Goal: Information Seeking & Learning: Understand process/instructions

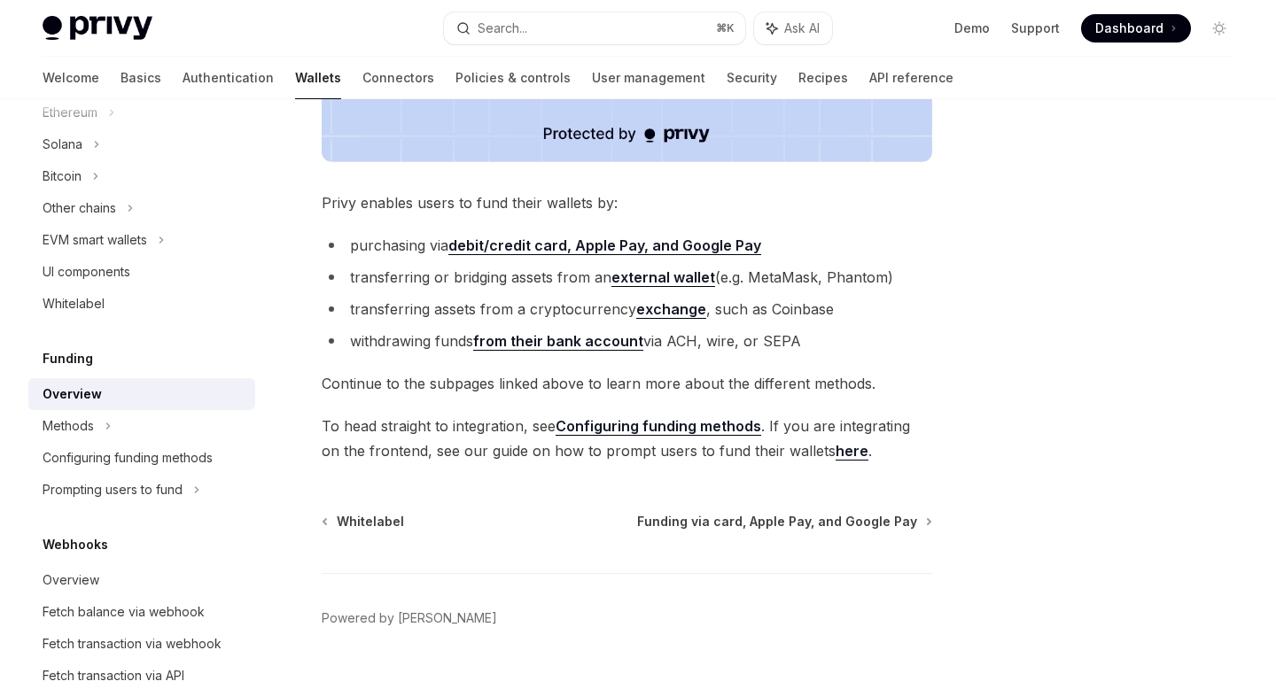
scroll to position [680, 0]
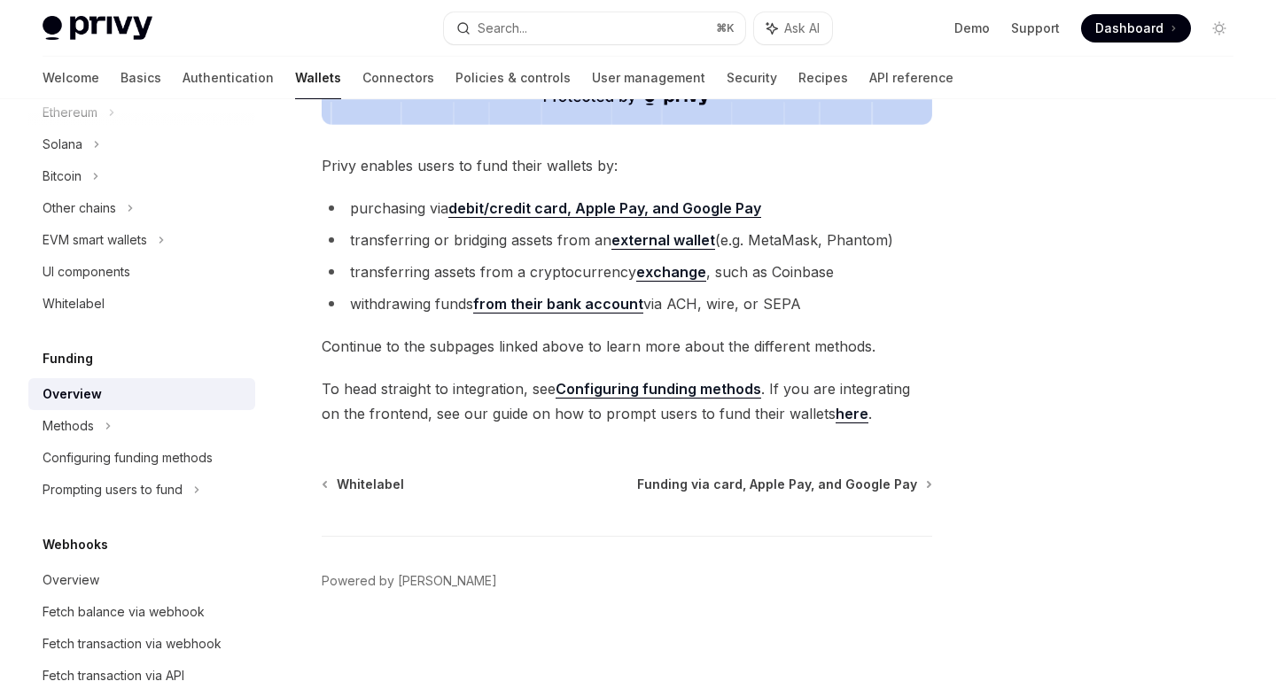
click at [604, 214] on strong "debit/credit card, Apple Pay, and Google Pay" at bounding box center [604, 208] width 313 height 18
click at [534, 245] on li "transferring or bridging assets from an external wallet (e.g. MetaMask, Phantom)" at bounding box center [627, 240] width 611 height 25
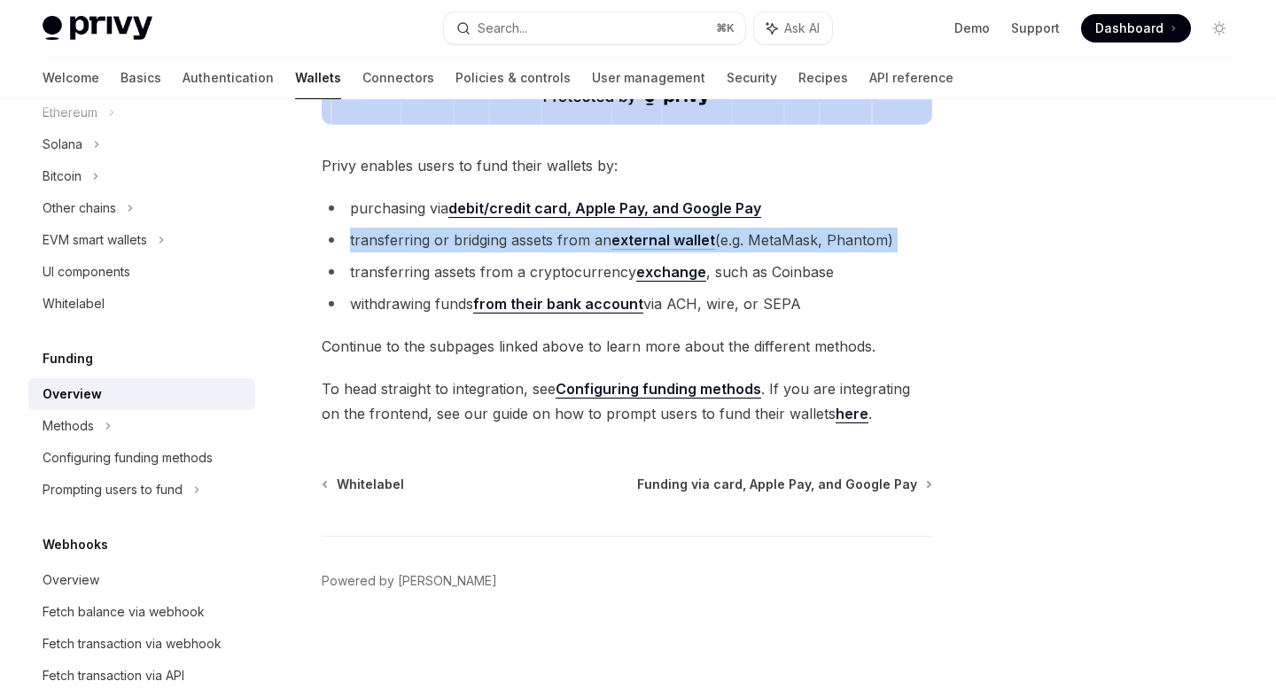
click at [534, 245] on li "transferring or bridging assets from an external wallet (e.g. MetaMask, Phantom)" at bounding box center [627, 240] width 611 height 25
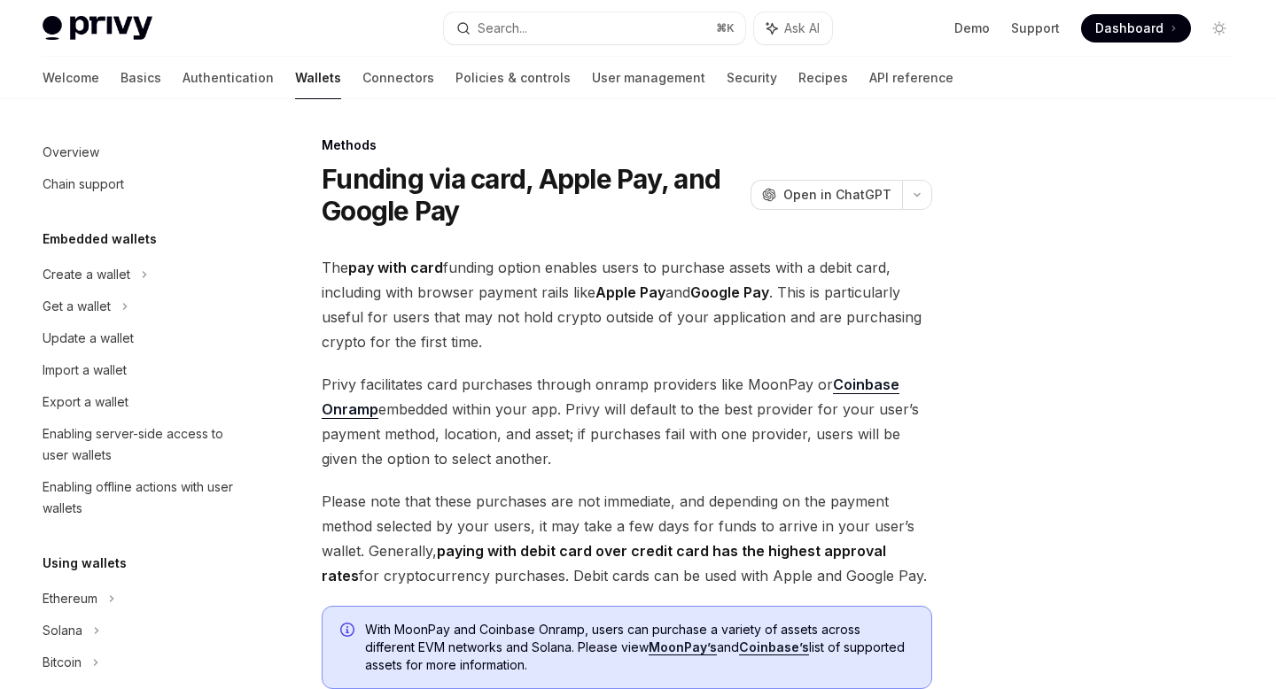
scroll to position [561, 0]
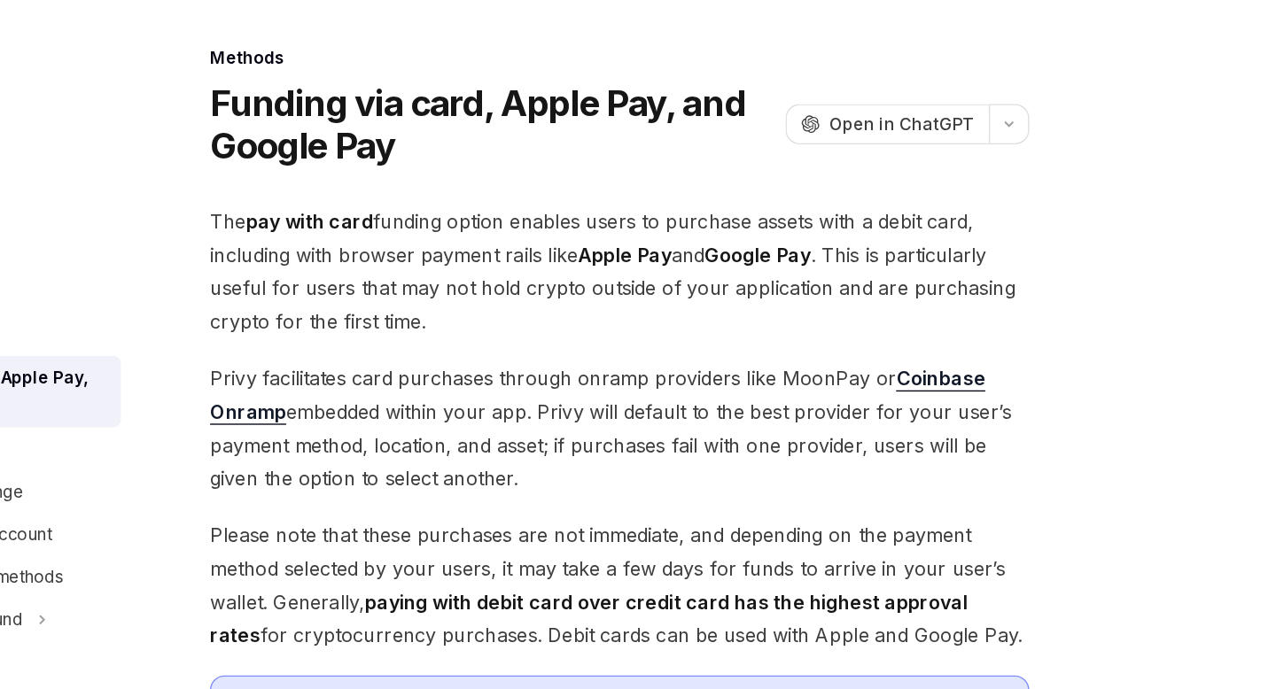
click at [660, 275] on span "The pay with card funding option enables users to purchase assets with a debit …" at bounding box center [627, 304] width 611 height 99
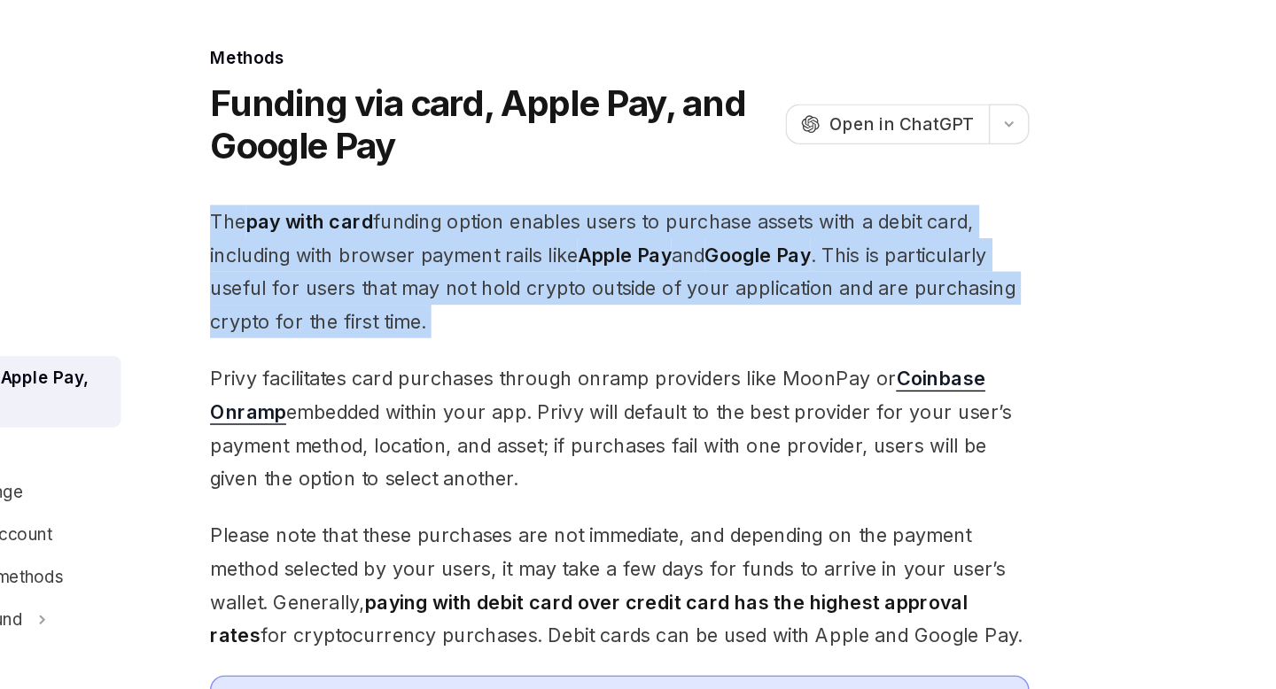
click at [660, 275] on span "The pay with card funding option enables users to purchase assets with a debit …" at bounding box center [627, 304] width 611 height 99
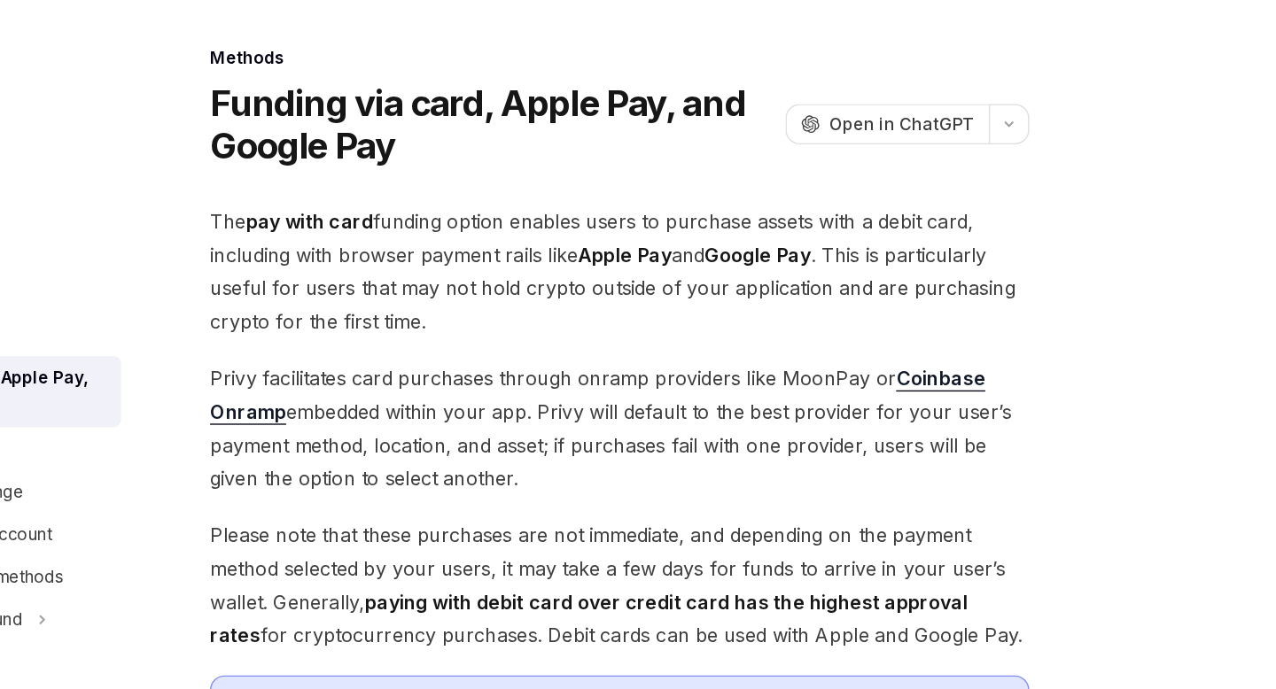
click at [660, 275] on span "The pay with card funding option enables users to purchase assets with a debit …" at bounding box center [627, 304] width 611 height 99
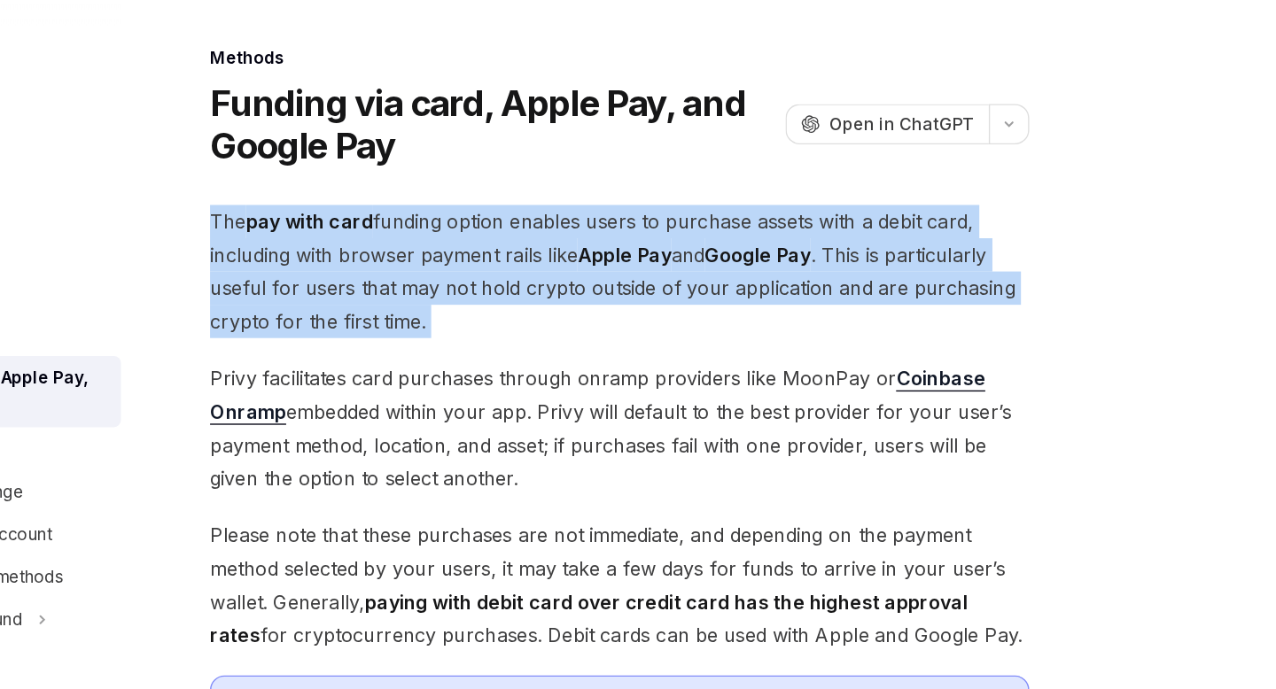
click at [660, 275] on span "The pay with card funding option enables users to purchase assets with a debit …" at bounding box center [627, 304] width 611 height 99
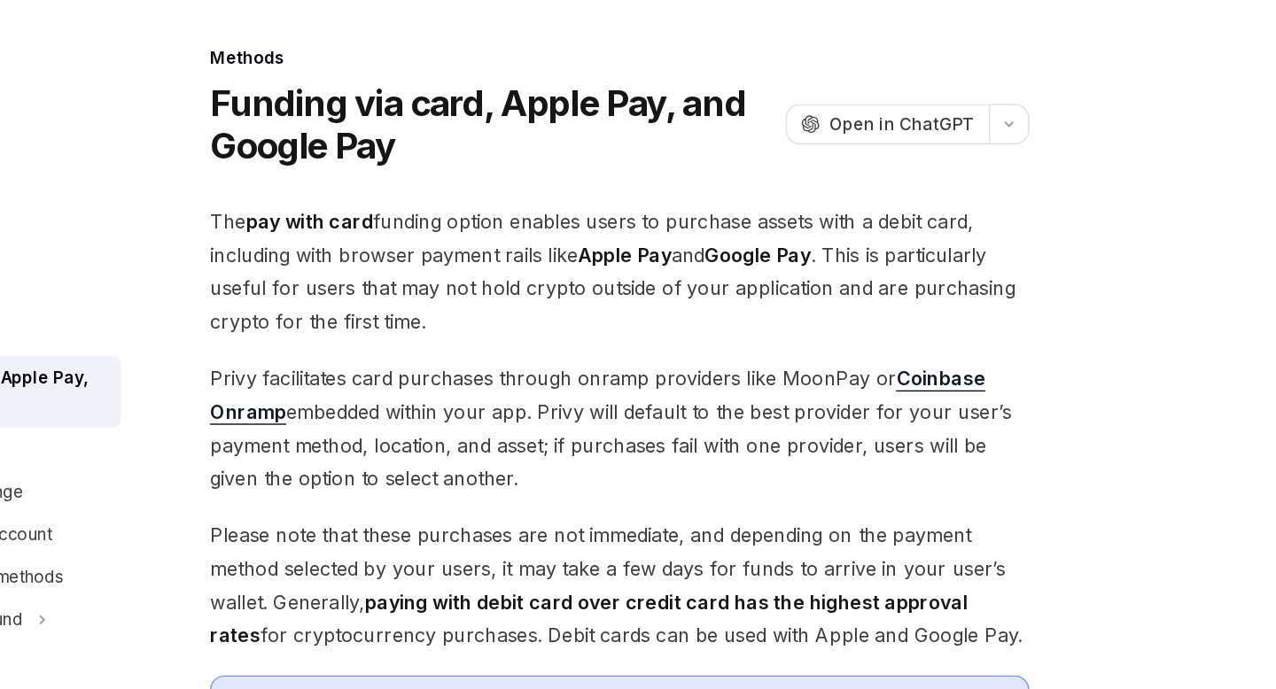
click at [660, 275] on span "The pay with card funding option enables users to purchase assets with a debit …" at bounding box center [627, 304] width 611 height 99
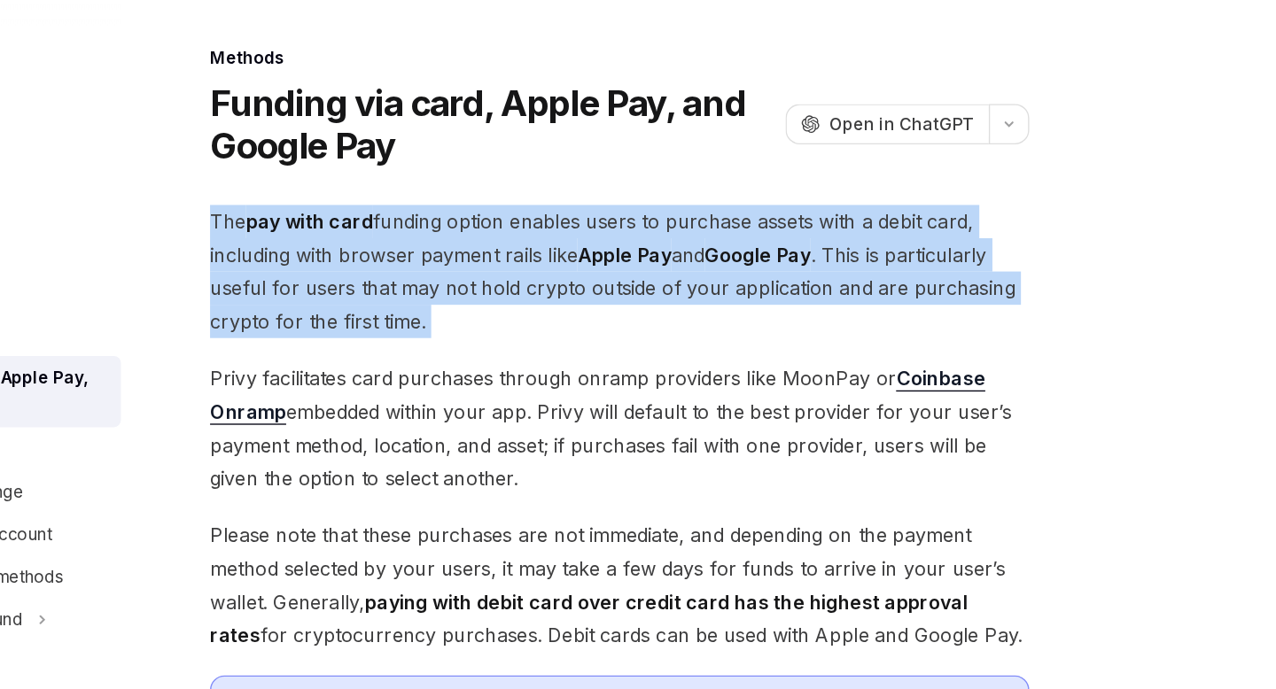
click at [660, 275] on span "The pay with card funding option enables users to purchase assets with a debit …" at bounding box center [627, 304] width 611 height 99
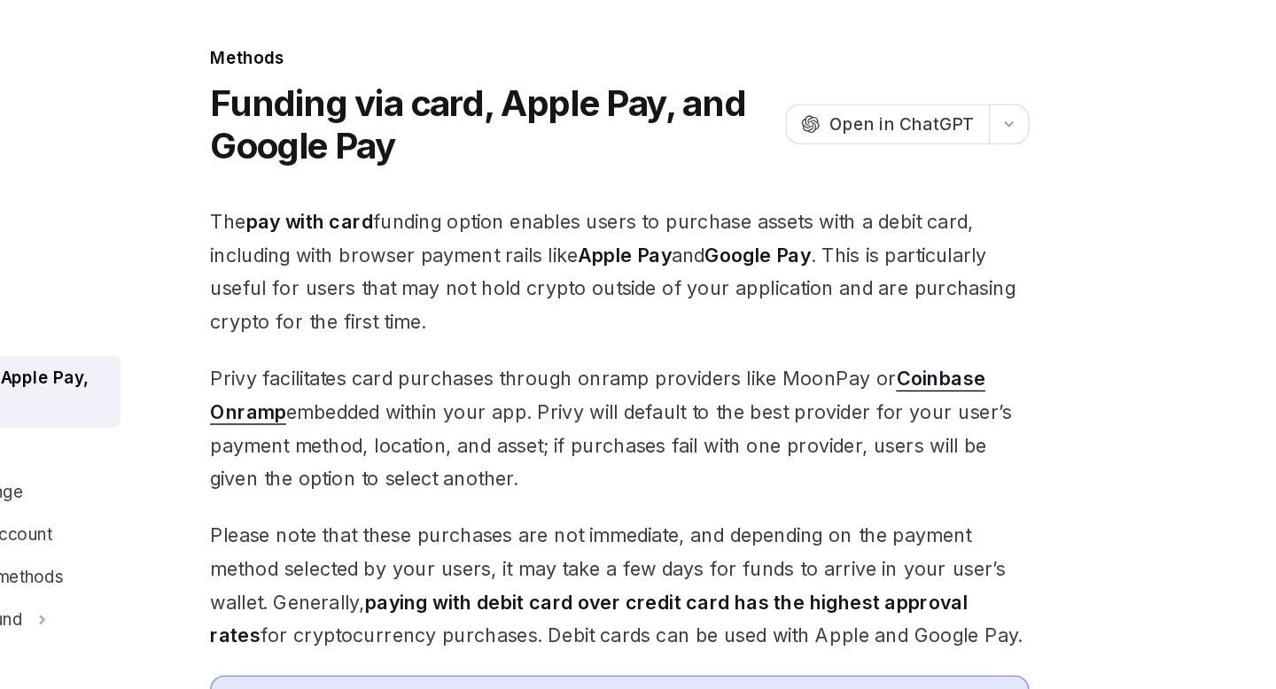
click at [660, 275] on span "The pay with card funding option enables users to purchase assets with a debit …" at bounding box center [627, 304] width 611 height 99
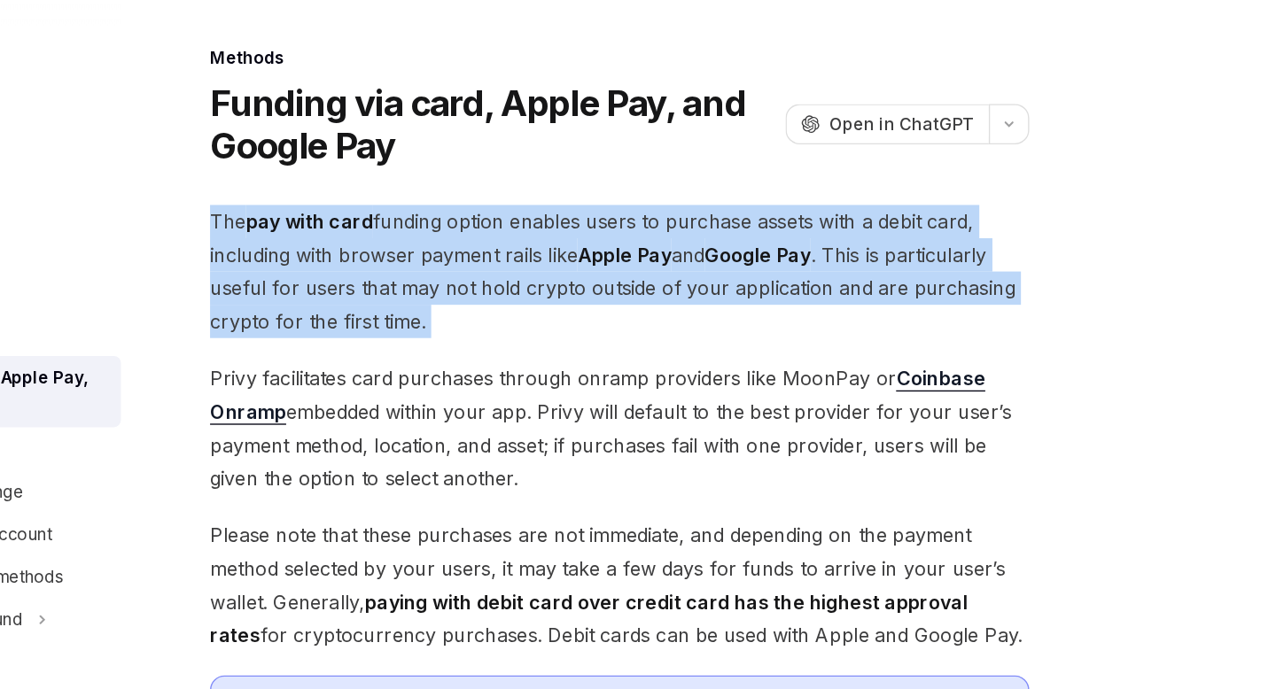
click at [660, 275] on span "The pay with card funding option enables users to purchase assets with a debit …" at bounding box center [627, 304] width 611 height 99
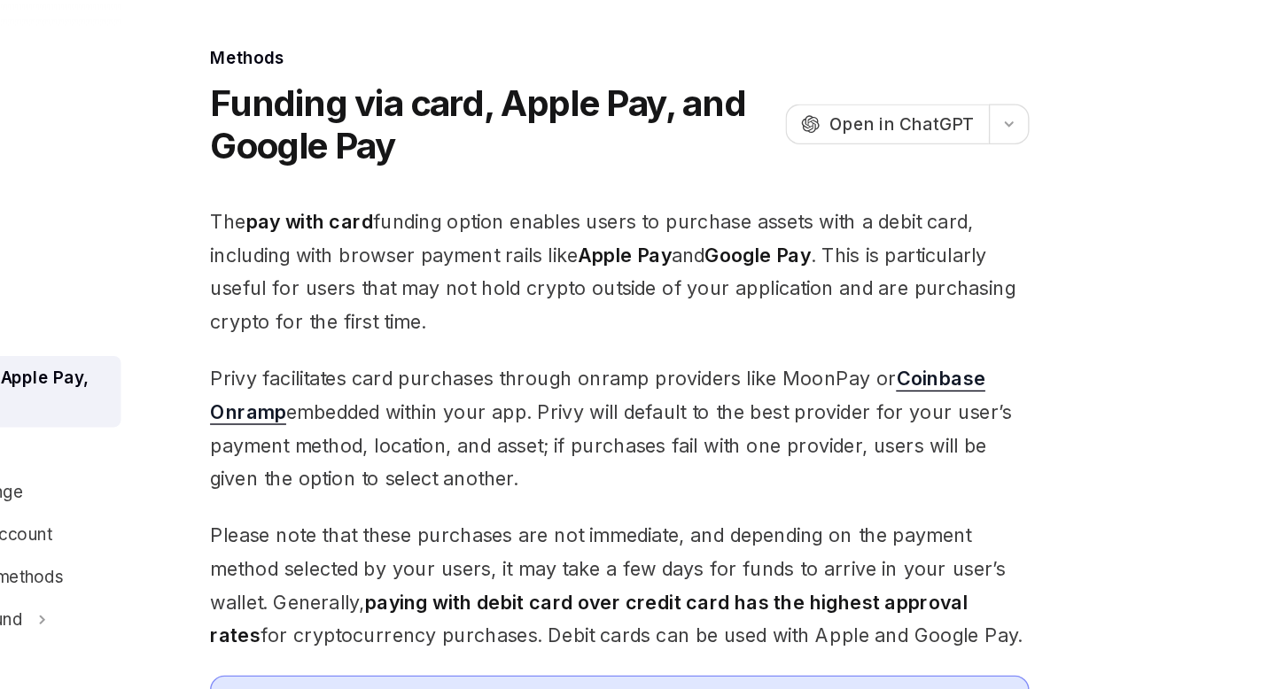
click at [660, 275] on span "The pay with card funding option enables users to purchase assets with a debit …" at bounding box center [627, 304] width 611 height 99
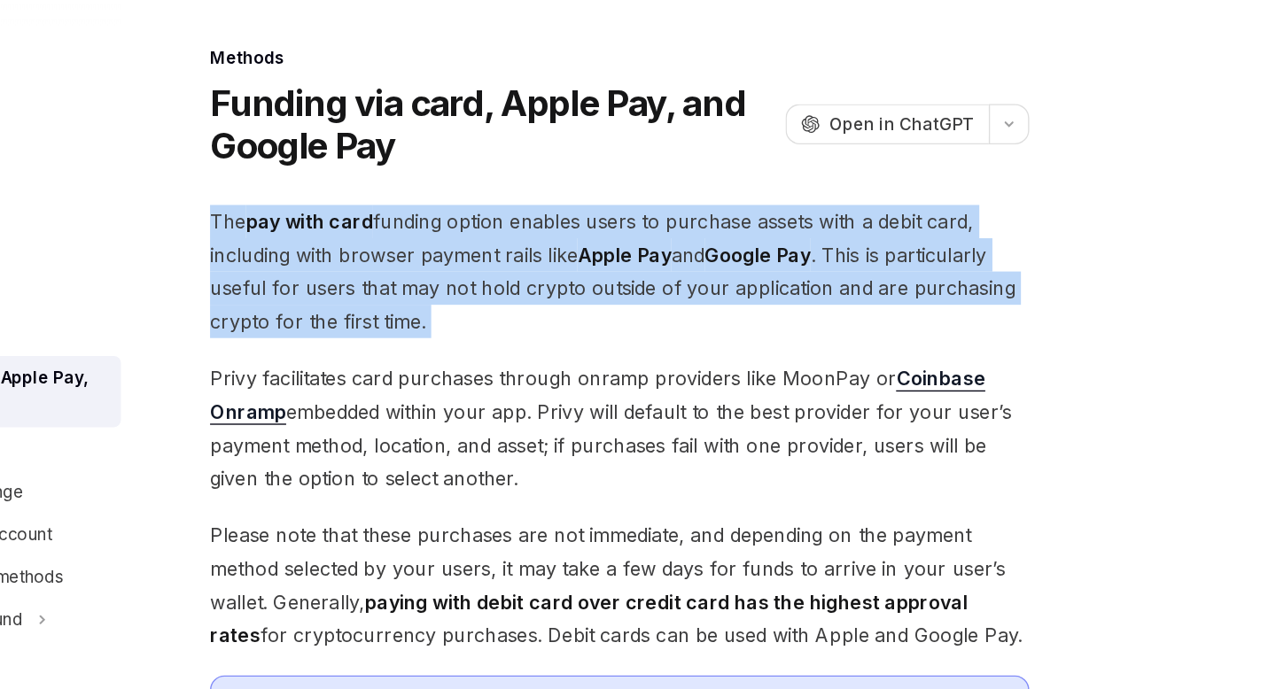
click at [660, 275] on span "The pay with card funding option enables users to purchase assets with a debit …" at bounding box center [627, 304] width 611 height 99
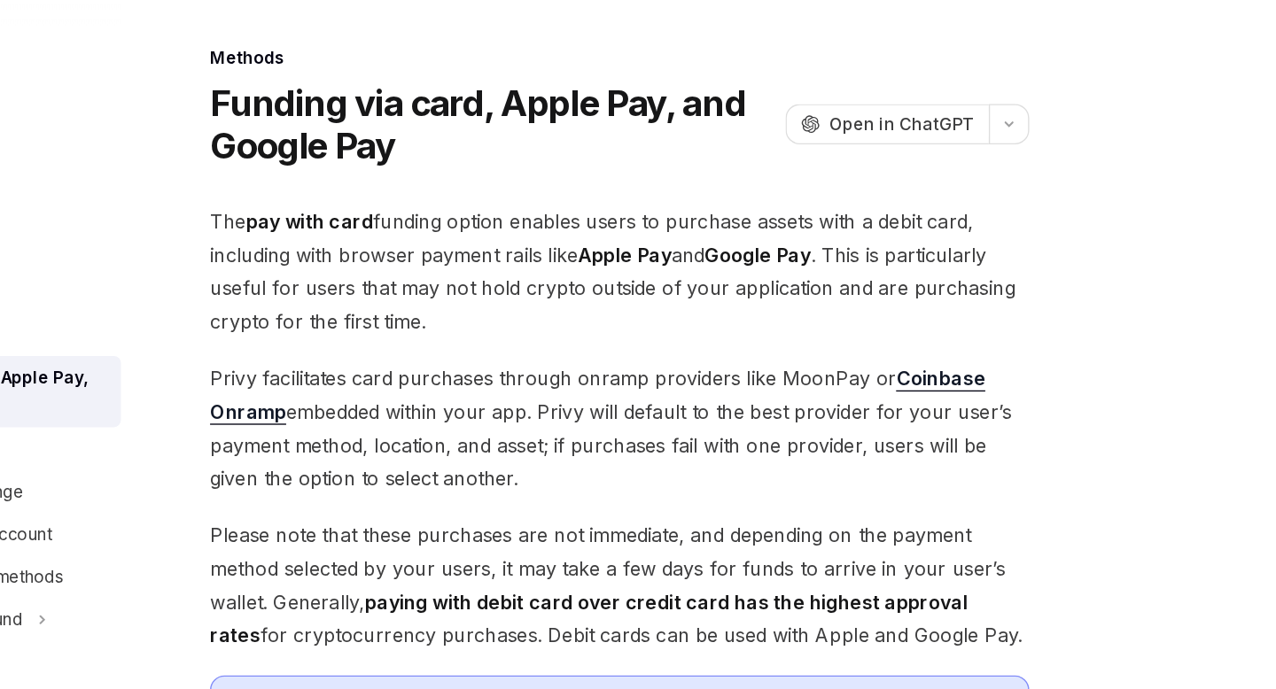
click at [660, 275] on span "The pay with card funding option enables users to purchase assets with a debit …" at bounding box center [627, 304] width 611 height 99
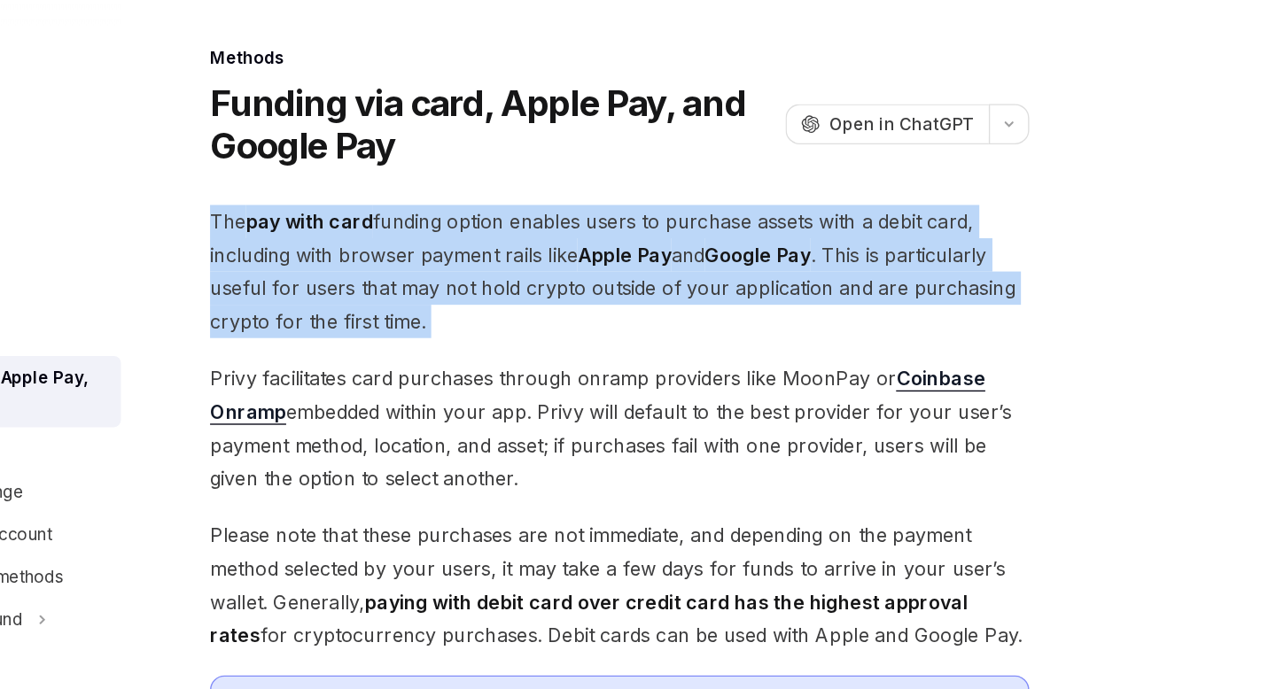
click at [660, 275] on span "The pay with card funding option enables users to purchase assets with a debit …" at bounding box center [627, 304] width 611 height 99
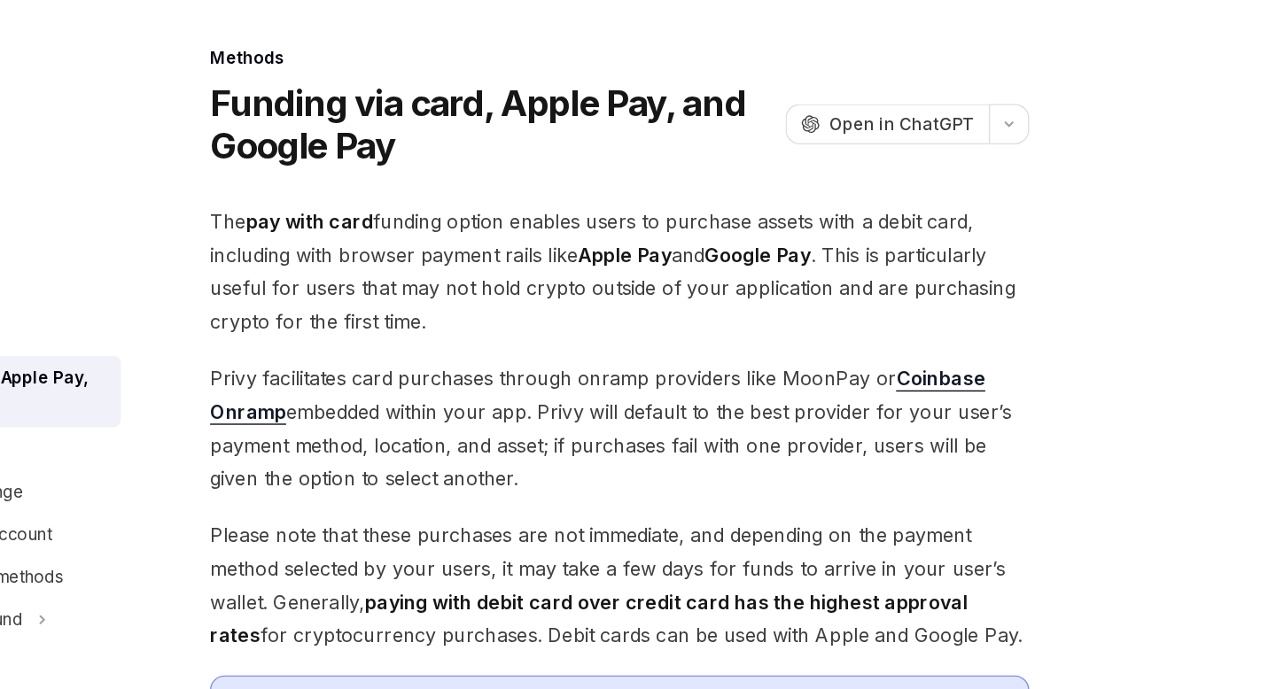
click at [660, 275] on span "The pay with card funding option enables users to purchase assets with a debit …" at bounding box center [627, 304] width 611 height 99
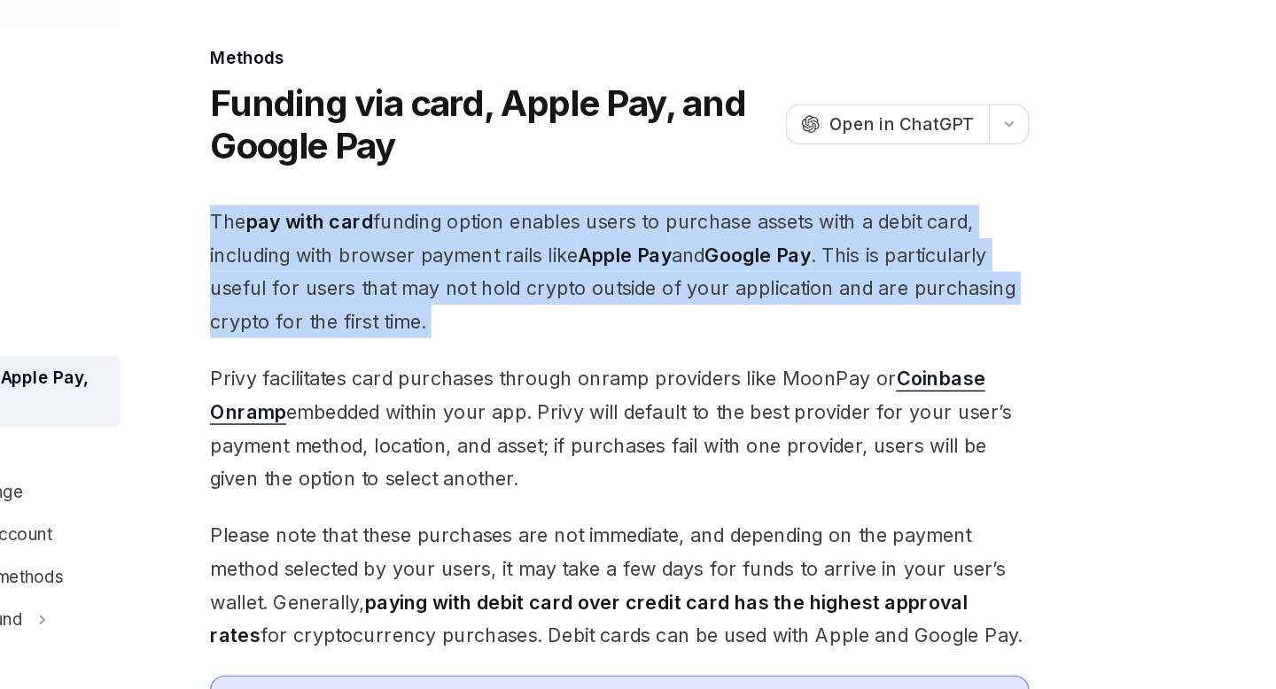
click at [660, 275] on span "The pay with card funding option enables users to purchase assets with a debit …" at bounding box center [627, 304] width 611 height 99
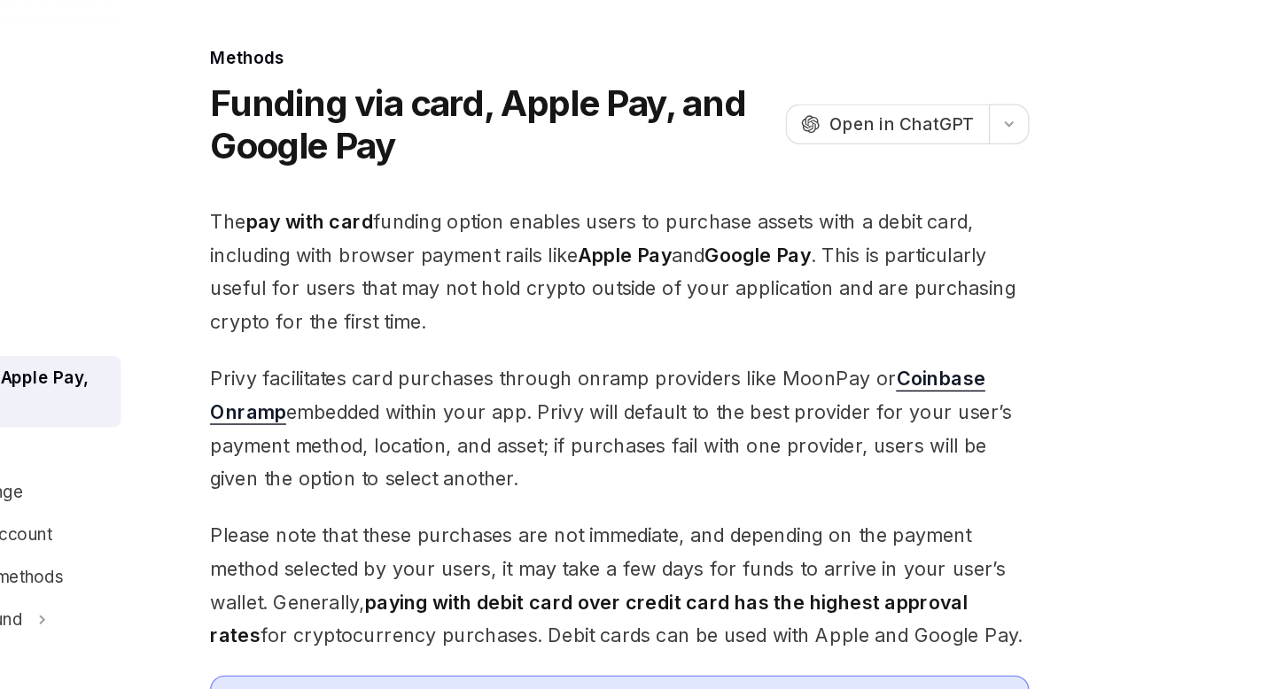
click at [660, 275] on span "The pay with card funding option enables users to purchase assets with a debit …" at bounding box center [627, 304] width 611 height 99
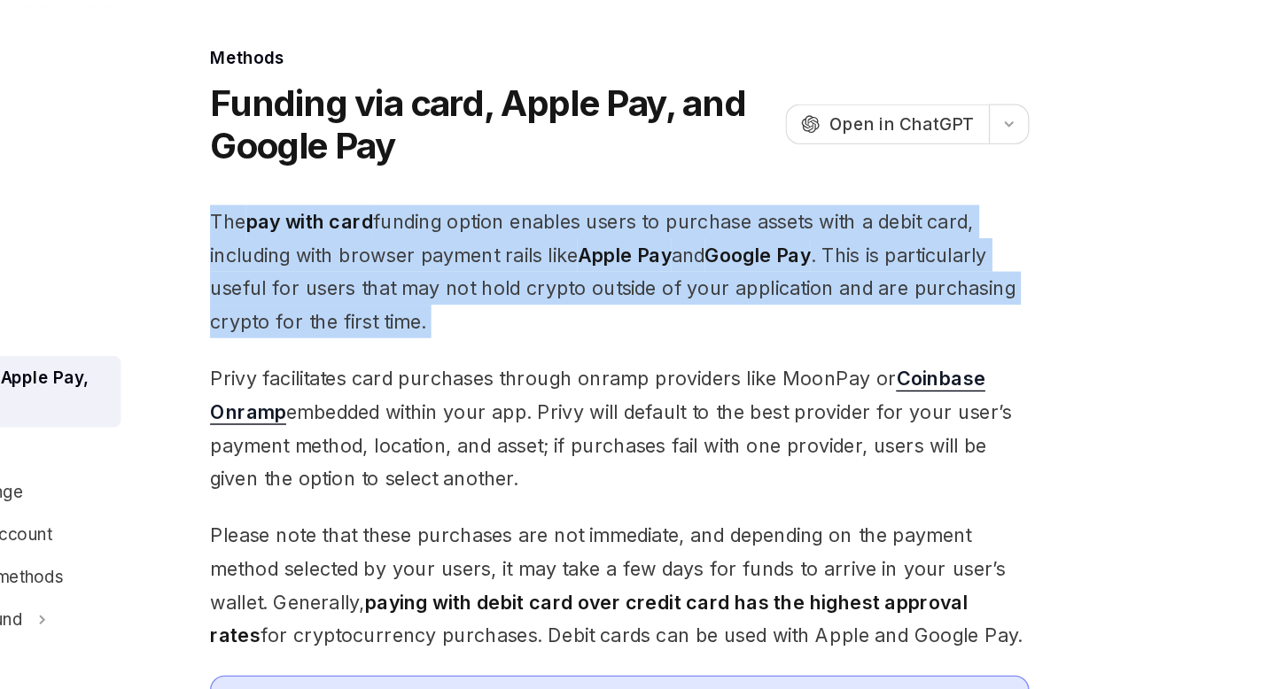
click at [660, 275] on span "The pay with card funding option enables users to purchase assets with a debit …" at bounding box center [627, 304] width 611 height 99
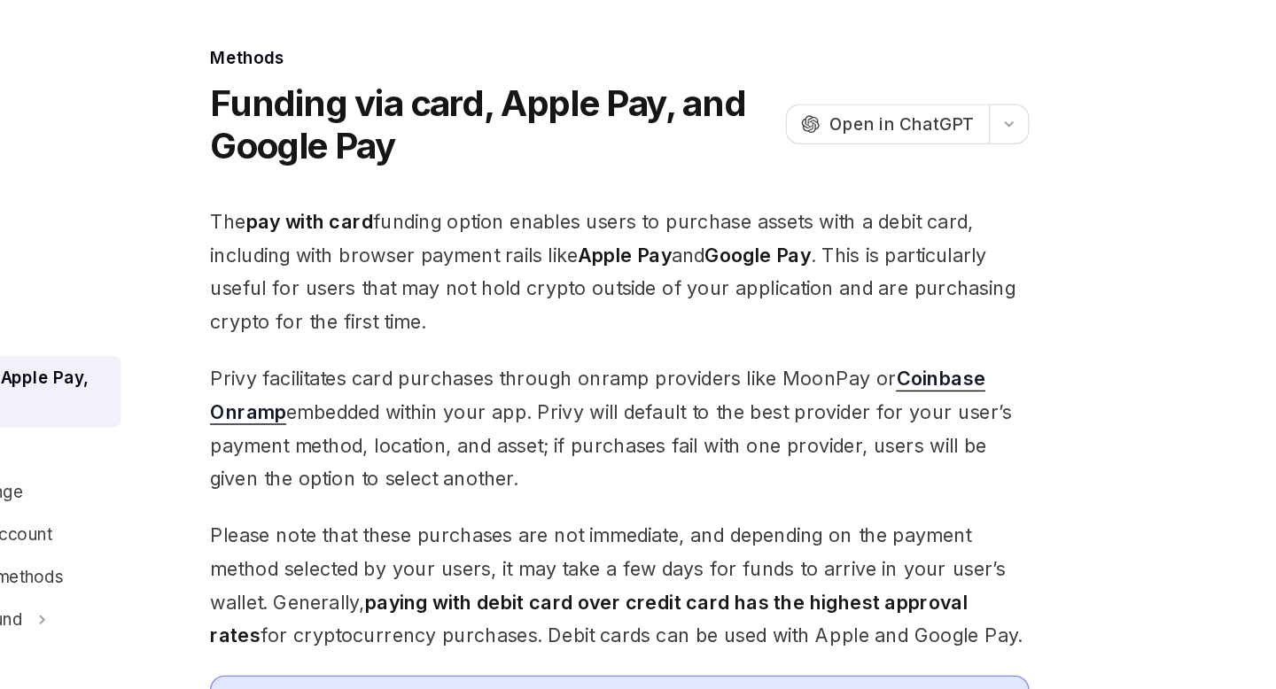
click at [660, 275] on span "The pay with card funding option enables users to purchase assets with a debit …" at bounding box center [627, 304] width 611 height 99
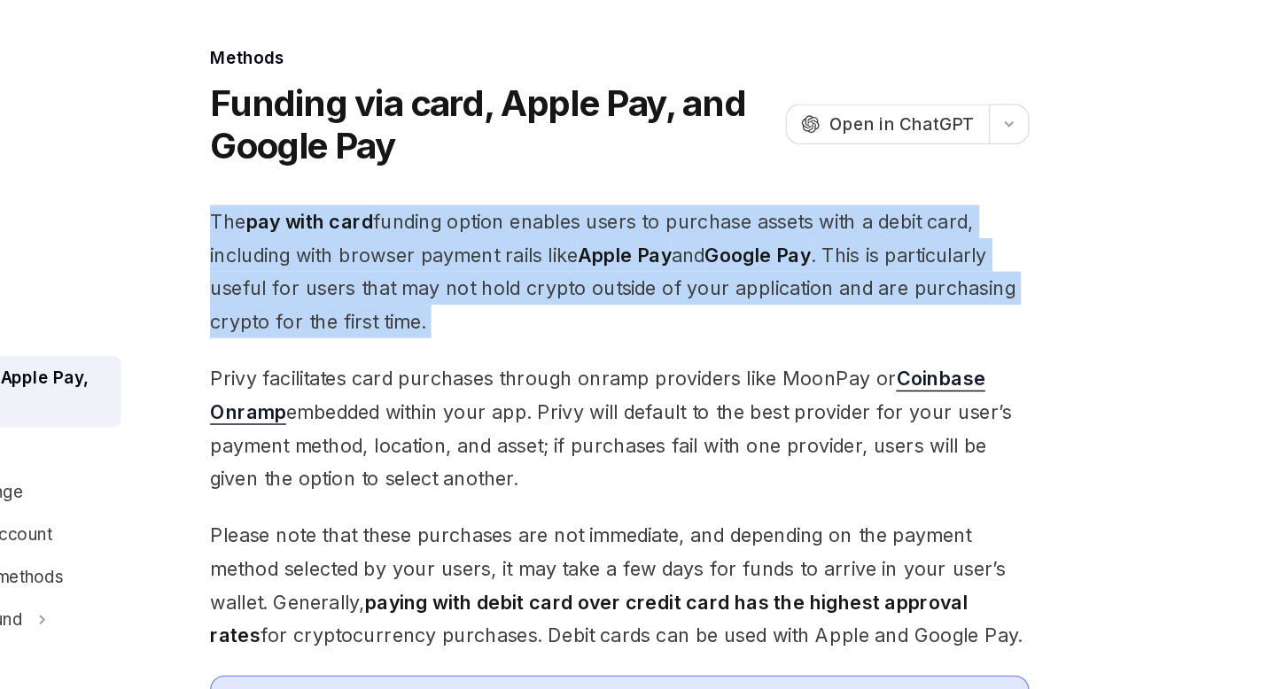
click at [660, 275] on span "The pay with card funding option enables users to purchase assets with a debit …" at bounding box center [627, 304] width 611 height 99
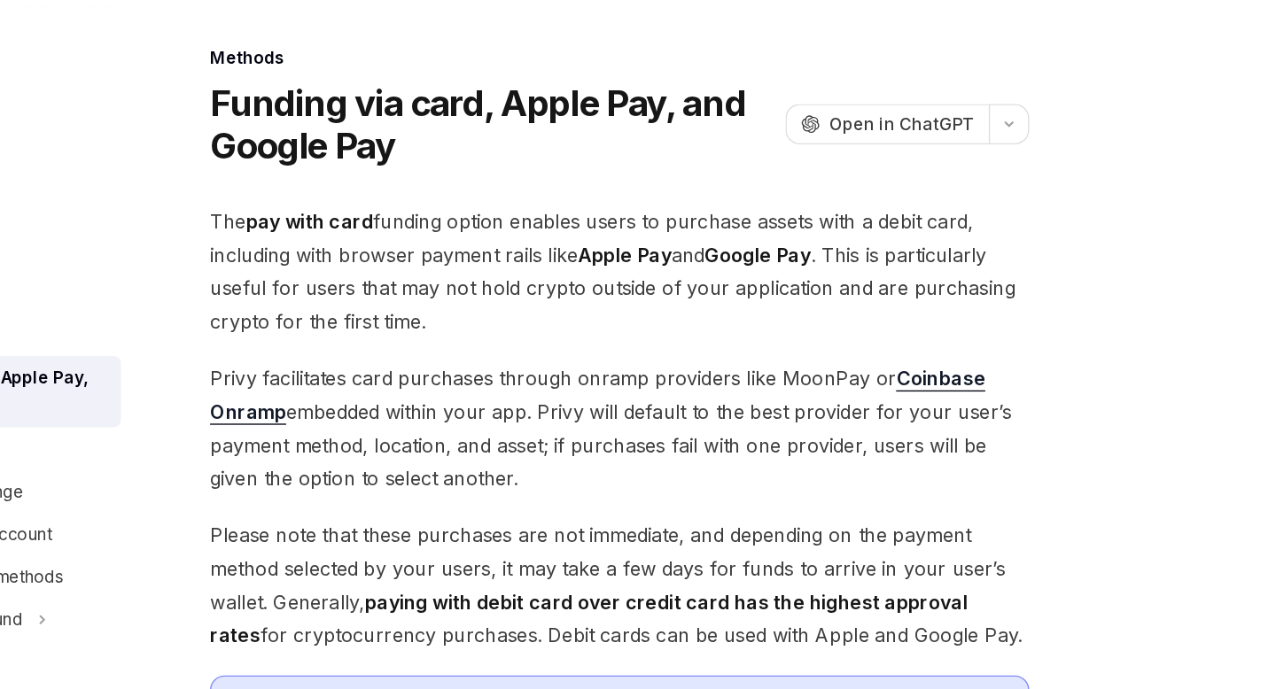
click at [660, 275] on span "The pay with card funding option enables users to purchase assets with a debit …" at bounding box center [627, 304] width 611 height 99
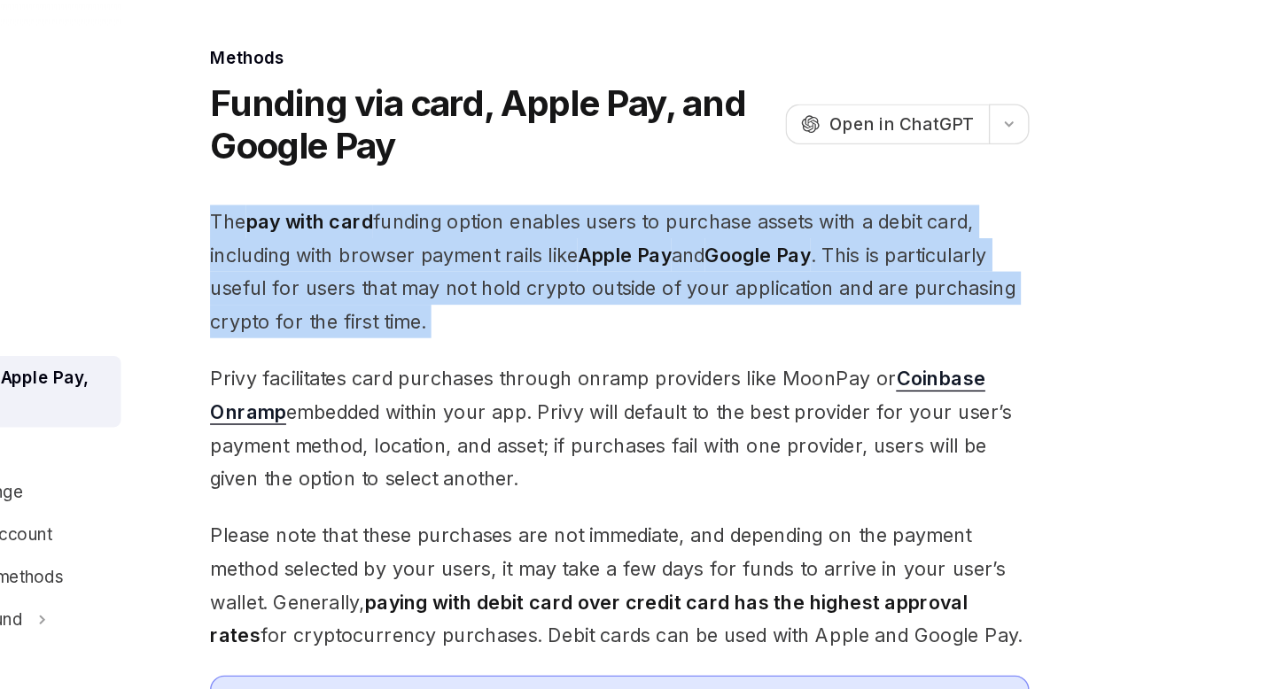
click at [660, 275] on span "The pay with card funding option enables users to purchase assets with a debit …" at bounding box center [627, 304] width 611 height 99
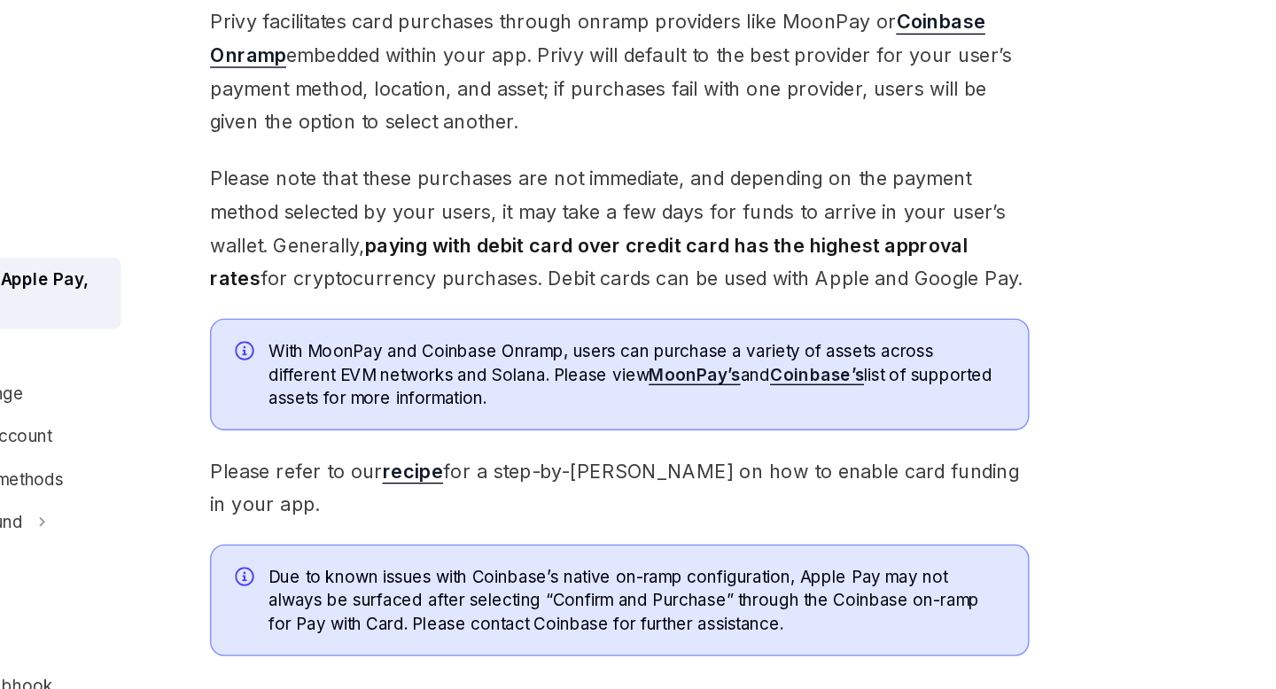
scroll to position [199, 0]
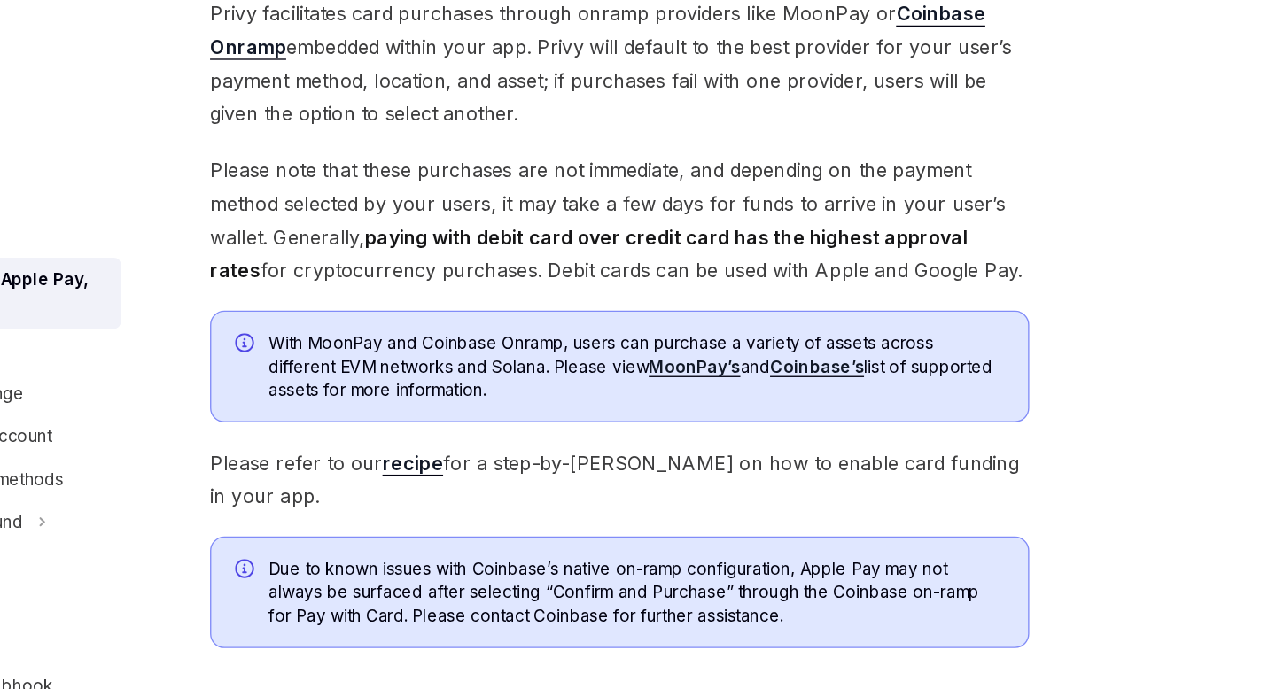
click at [713, 362] on span "Please note that these purchases are not immediate, and depending on the paymen…" at bounding box center [627, 339] width 611 height 99
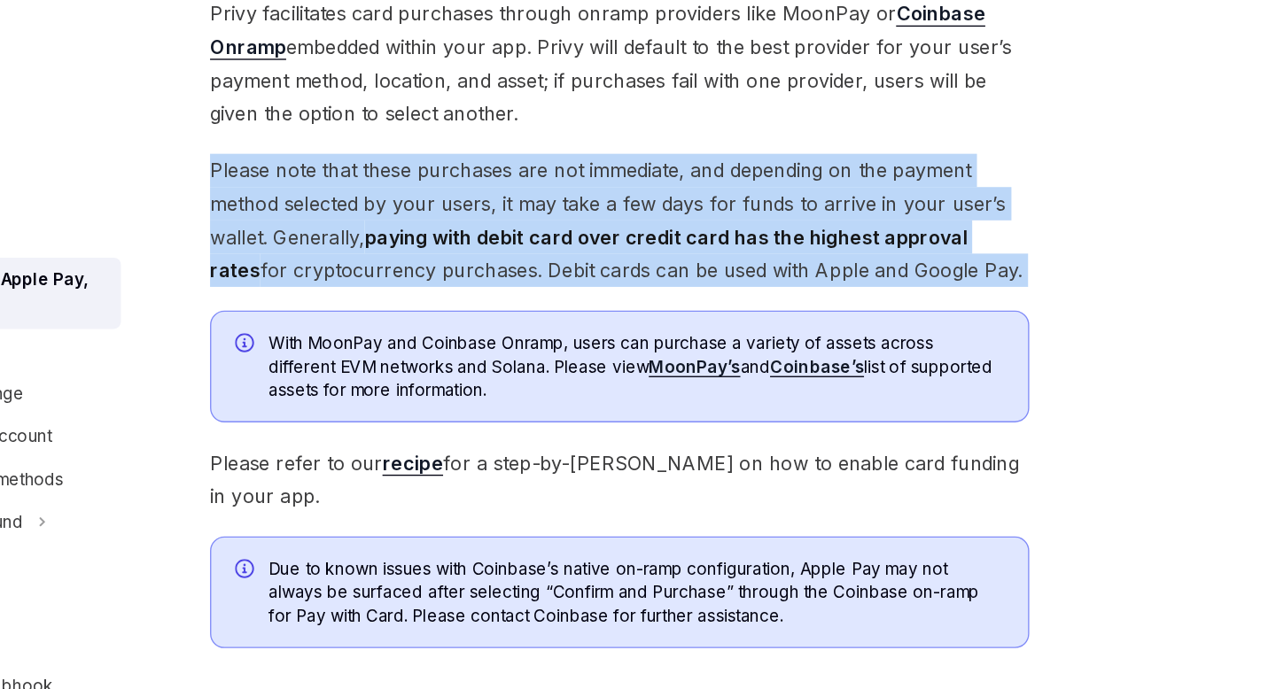
click at [713, 362] on span "Please note that these purchases are not immediate, and depending on the paymen…" at bounding box center [627, 339] width 611 height 99
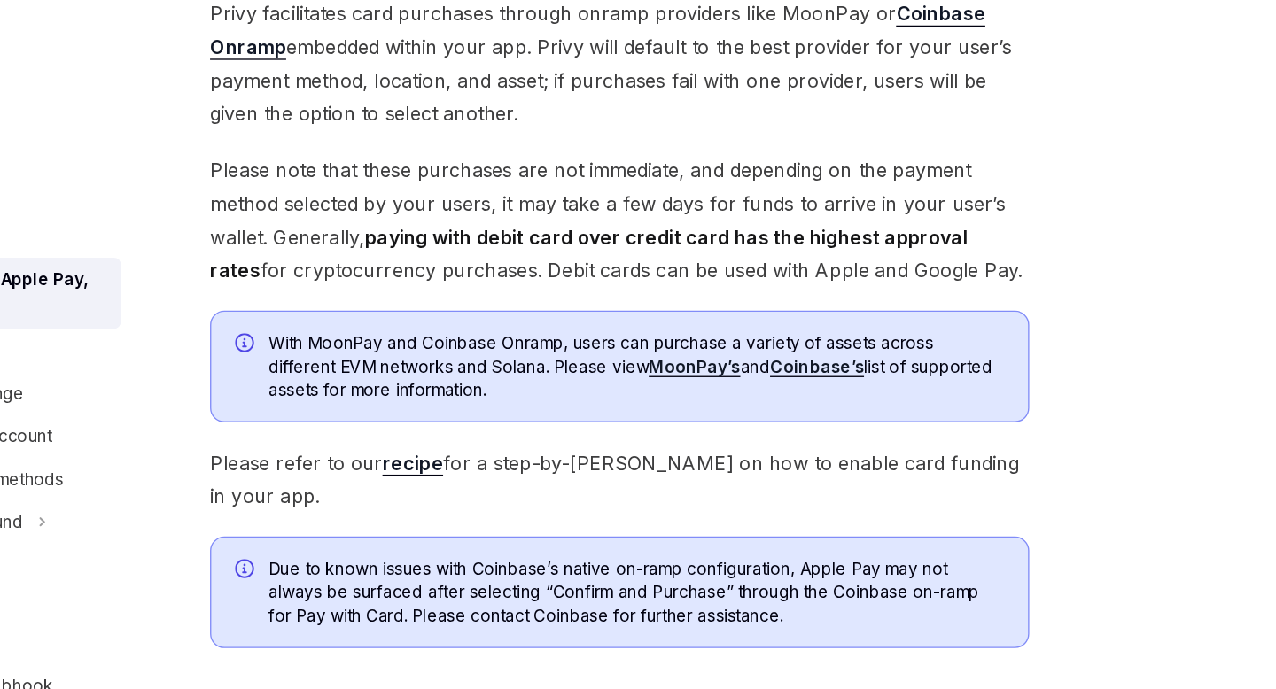
click at [713, 362] on span "Please note that these purchases are not immediate, and depending on the paymen…" at bounding box center [627, 339] width 611 height 99
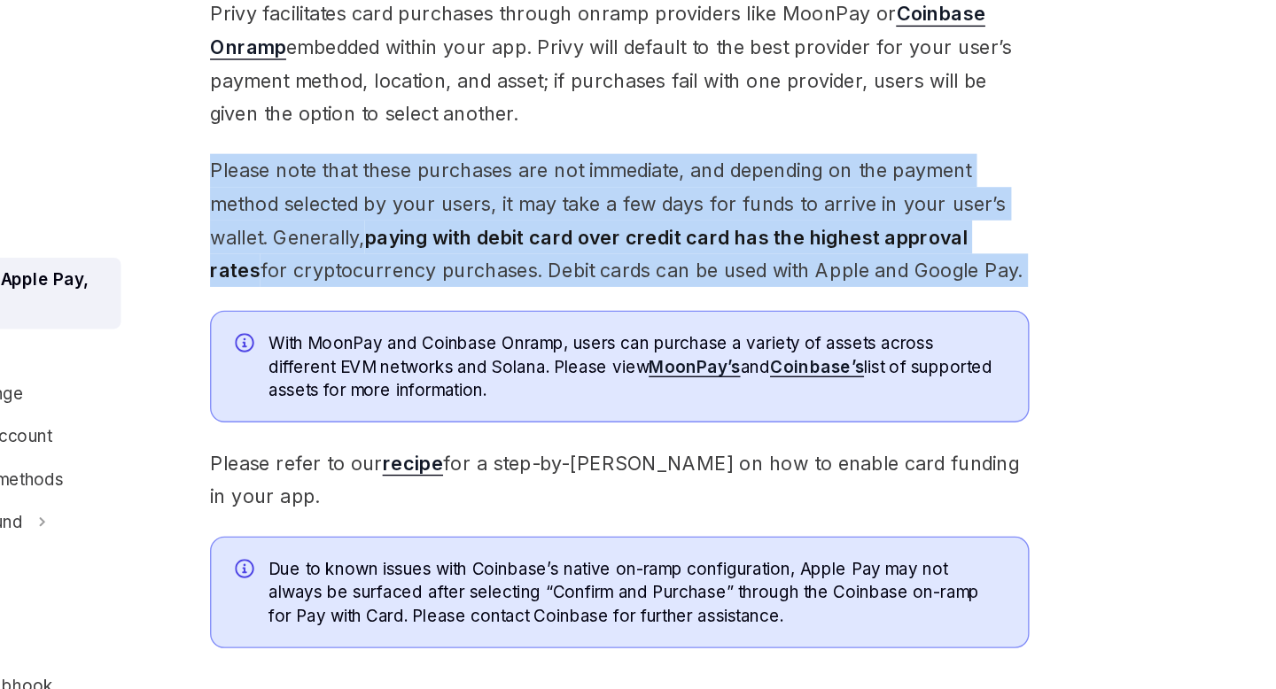
click at [713, 362] on span "Please note that these purchases are not immediate, and depending on the paymen…" at bounding box center [627, 339] width 611 height 99
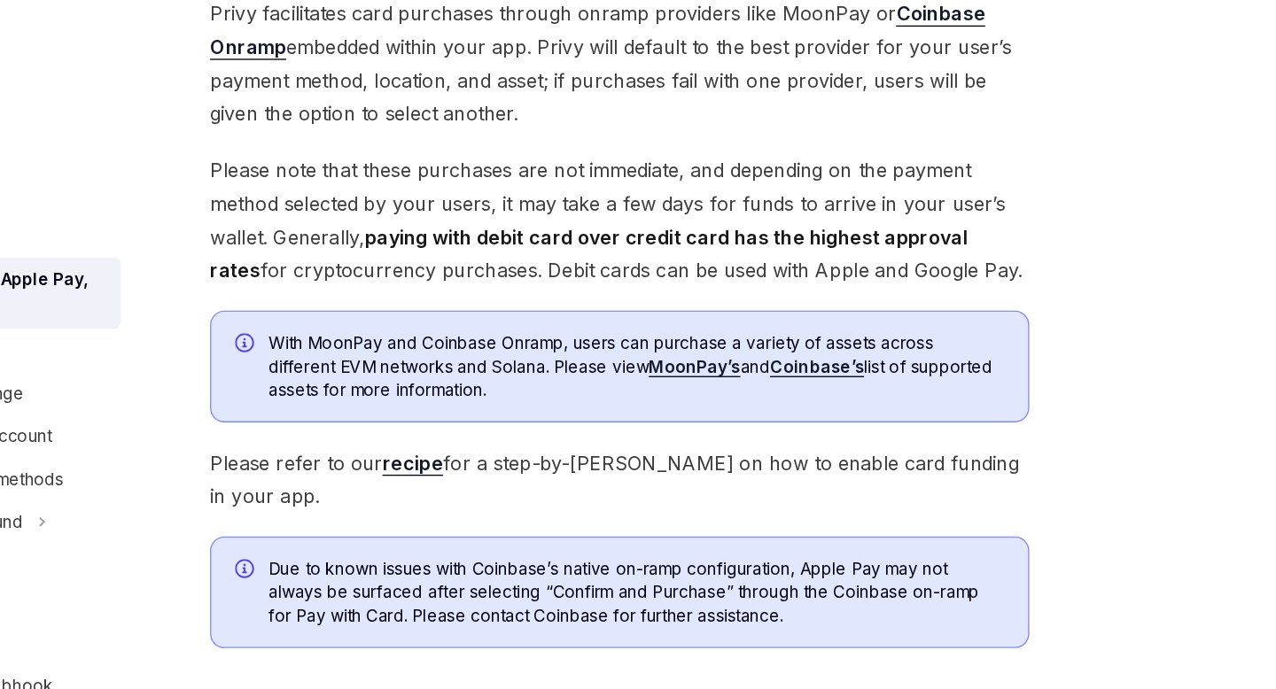
click at [713, 362] on span "Please note that these purchases are not immediate, and depending on the paymen…" at bounding box center [627, 339] width 611 height 99
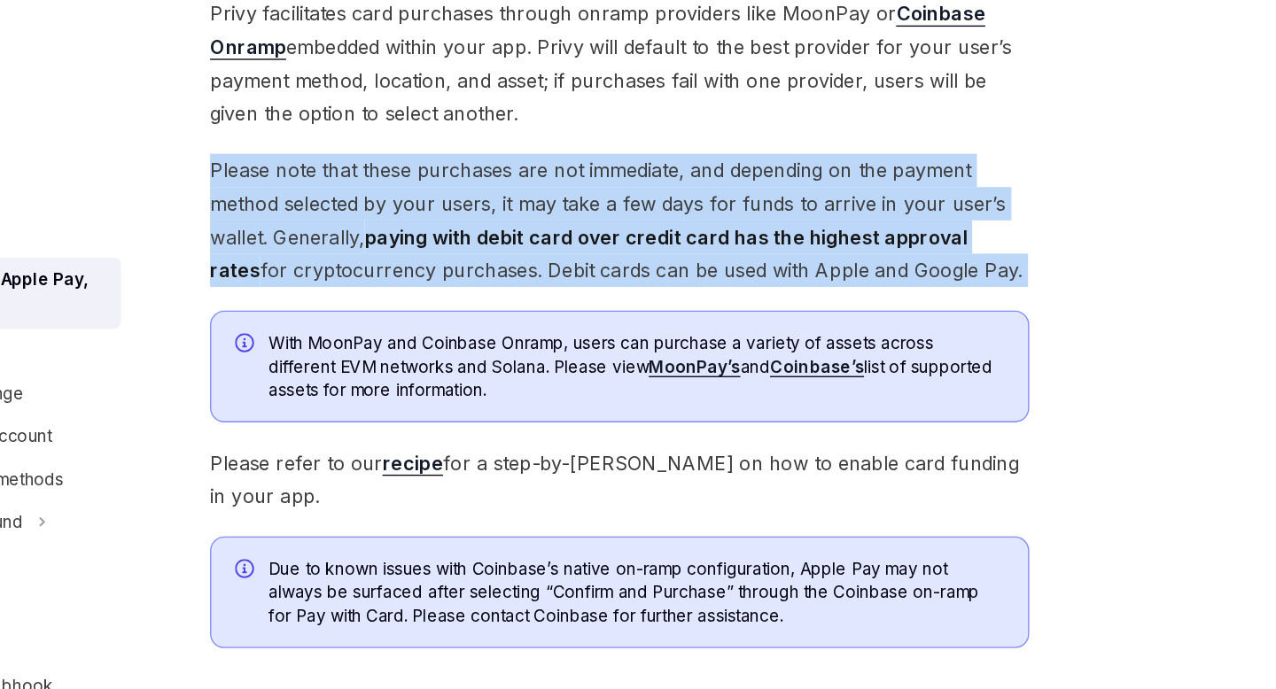
click at [713, 362] on span "Please note that these purchases are not immediate, and depending on the paymen…" at bounding box center [627, 339] width 611 height 99
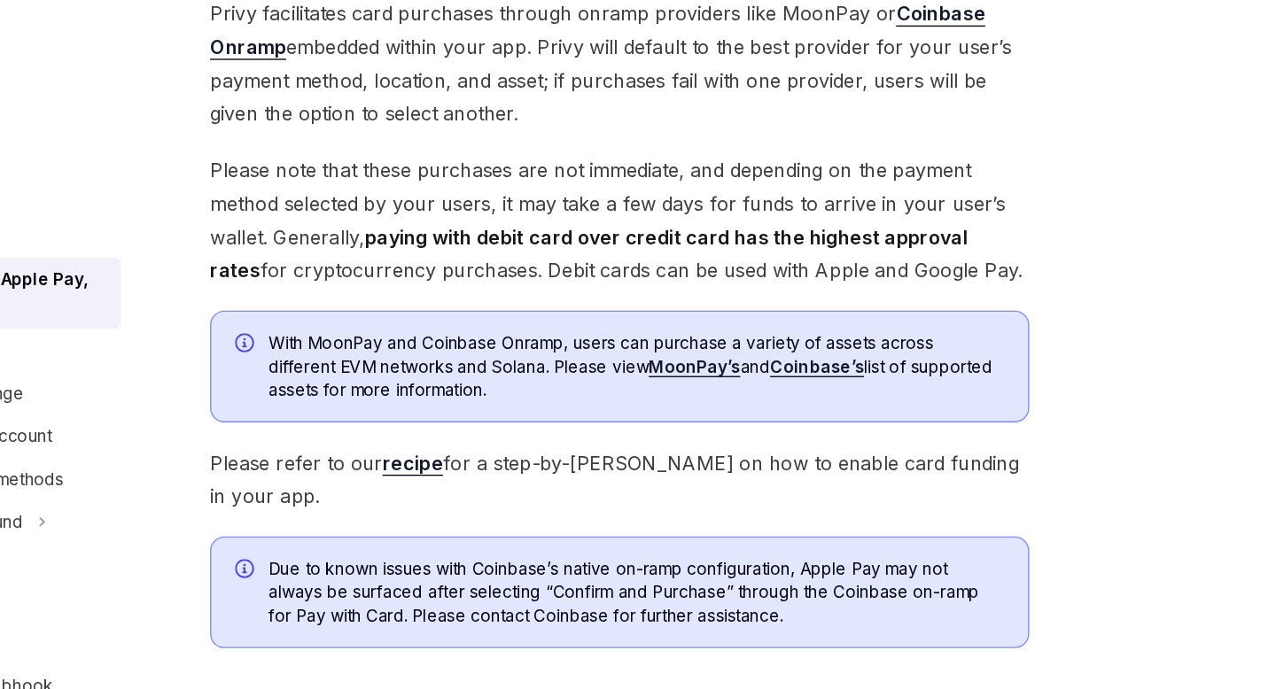
click at [713, 362] on span "Please note that these purchases are not immediate, and depending on the paymen…" at bounding box center [627, 339] width 611 height 99
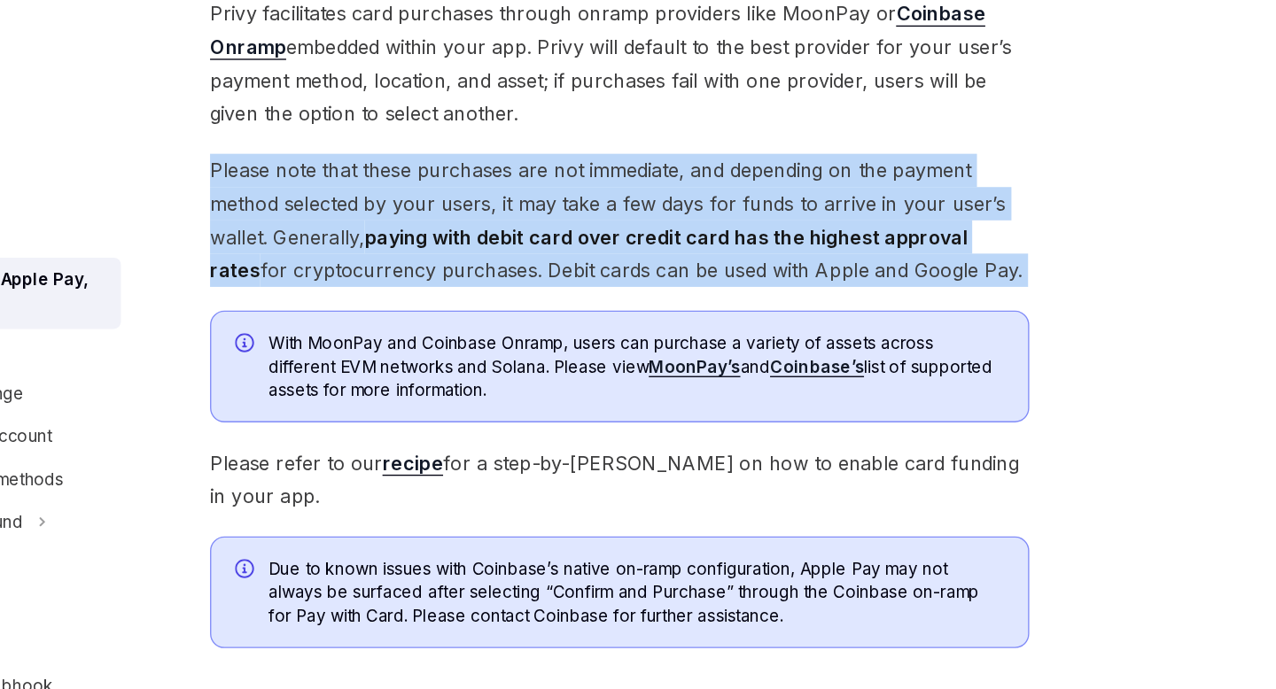
click at [713, 362] on span "Please note that these purchases are not immediate, and depending on the paymen…" at bounding box center [627, 339] width 611 height 99
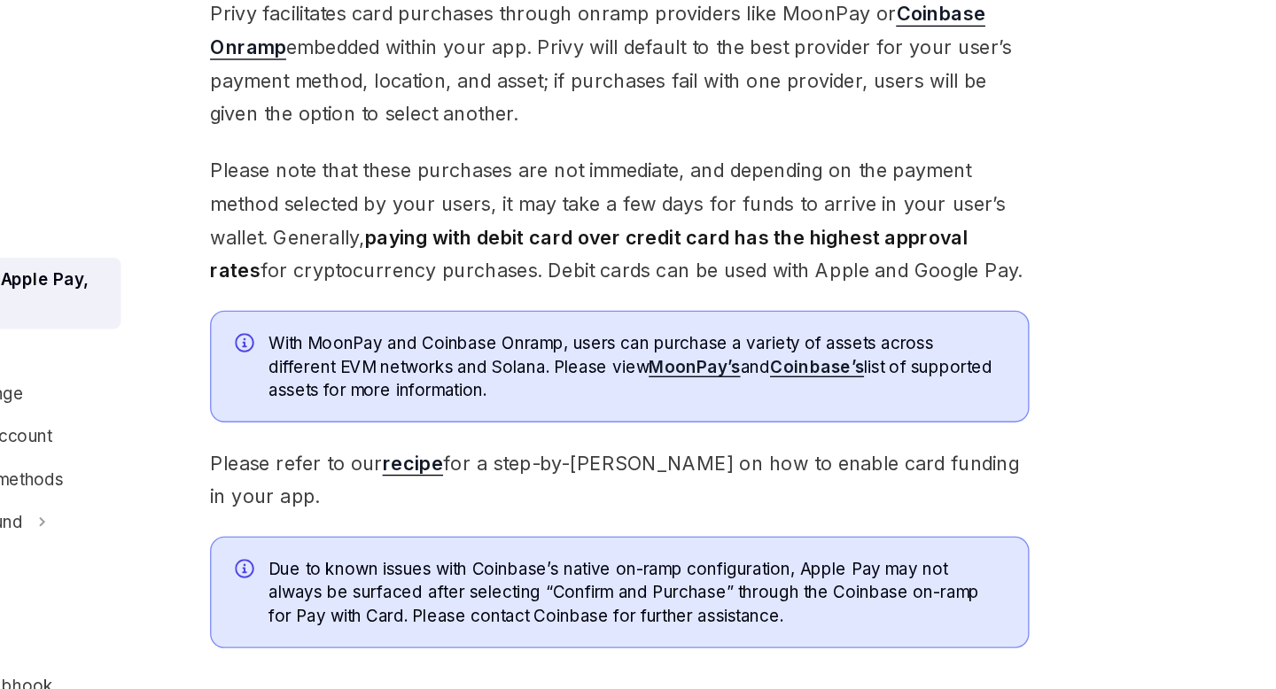
click at [713, 362] on span "Please note that these purchases are not immediate, and depending on the paymen…" at bounding box center [627, 339] width 611 height 99
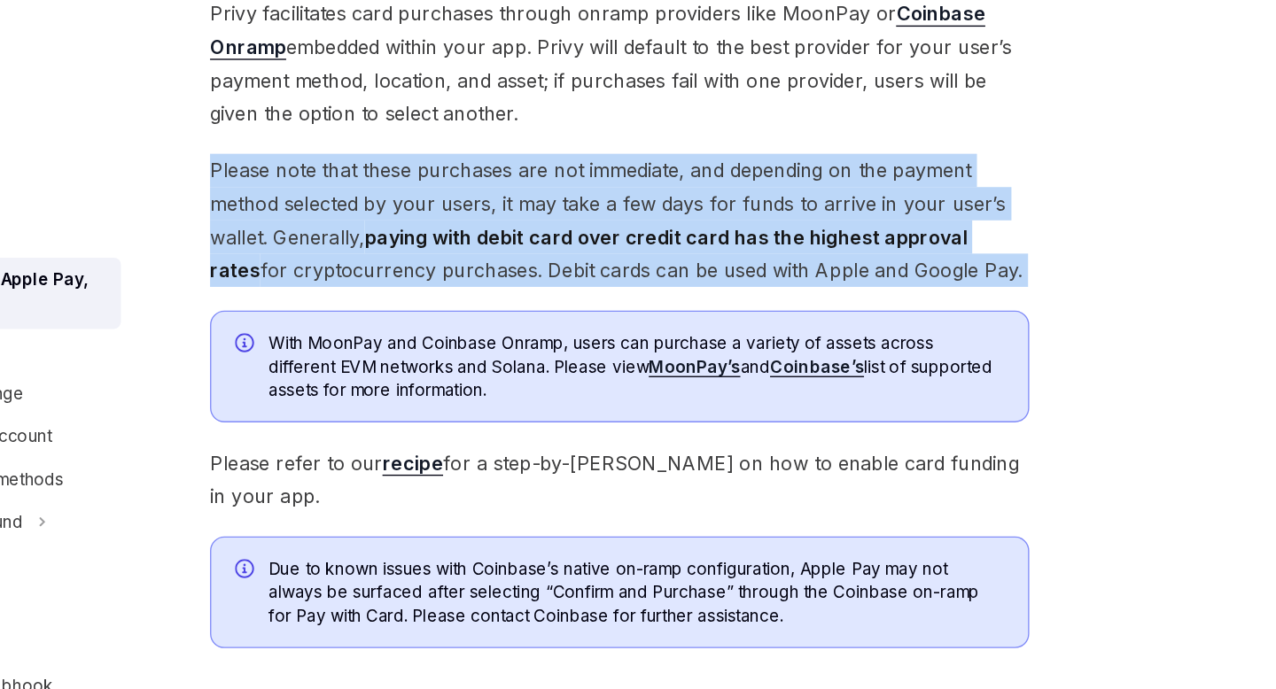
click at [713, 362] on span "Please note that these purchases are not immediate, and depending on the paymen…" at bounding box center [627, 339] width 611 height 99
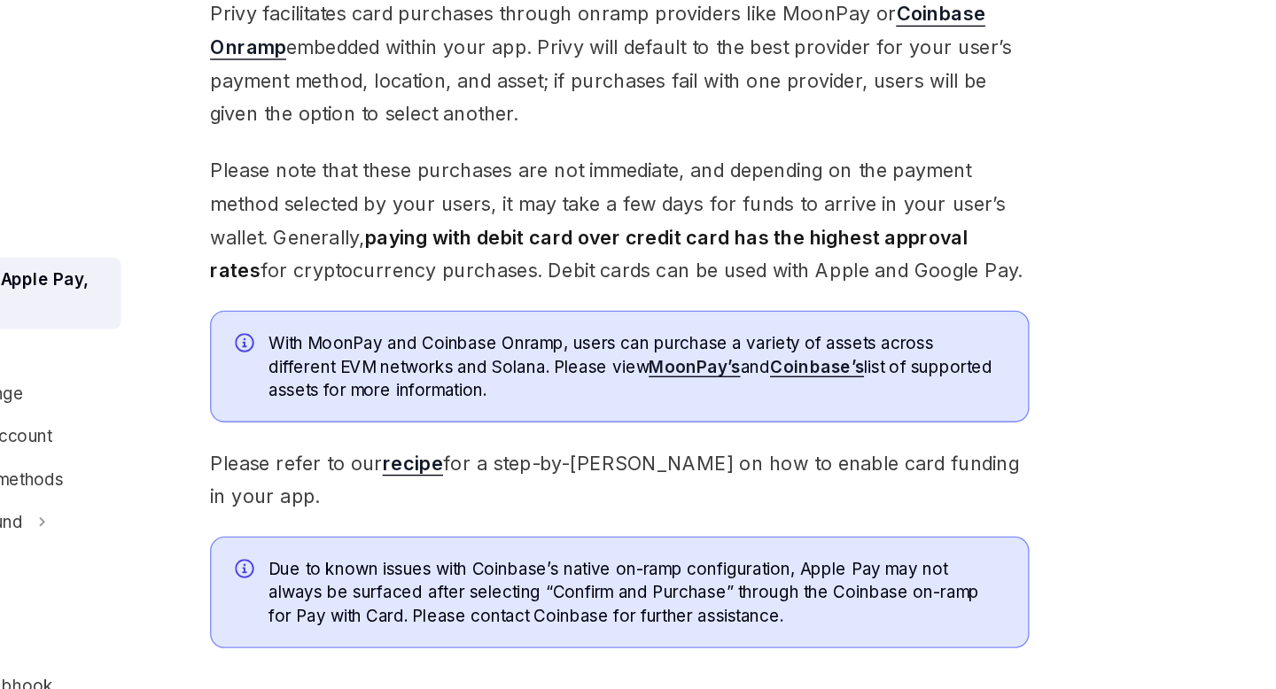
click at [713, 362] on span "Please note that these purchases are not immediate, and depending on the paymen…" at bounding box center [627, 339] width 611 height 99
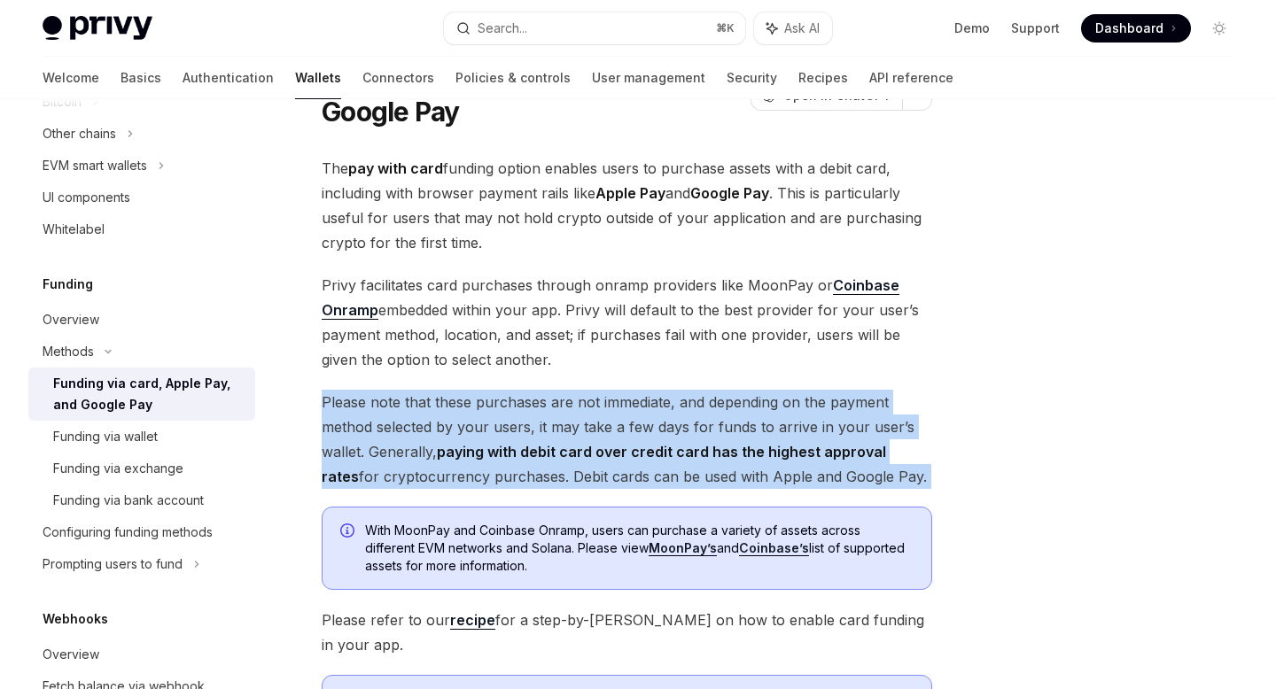
scroll to position [157, 0]
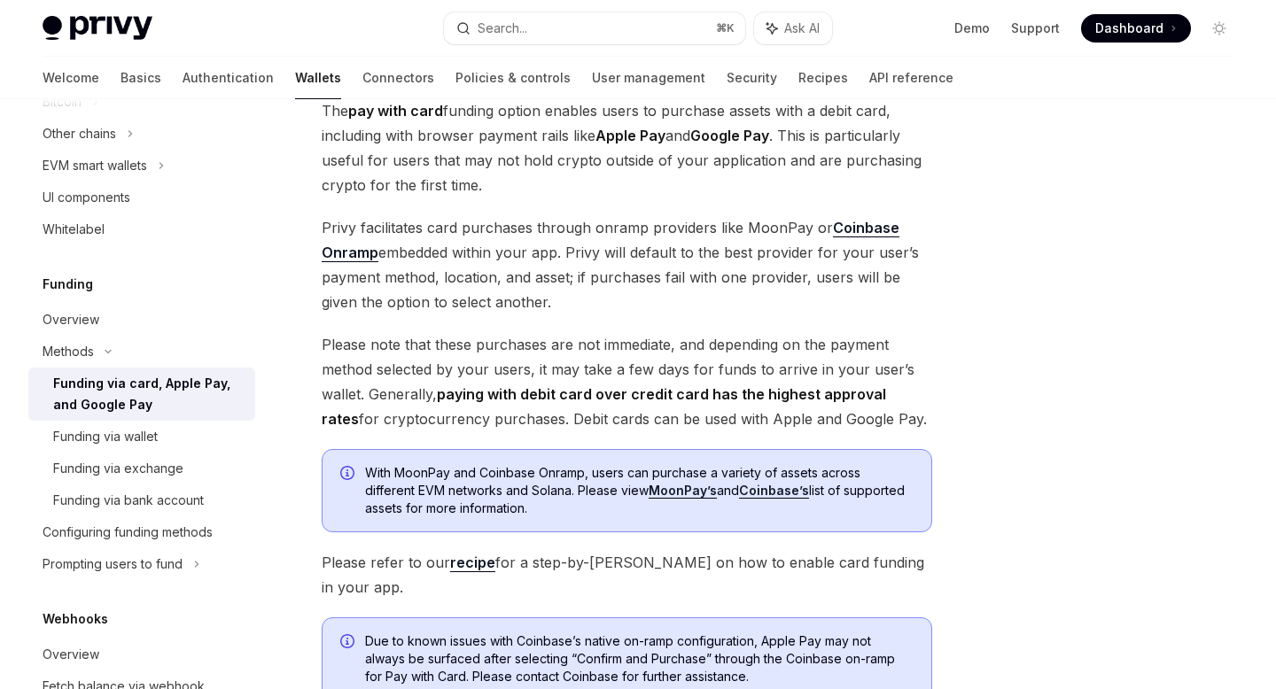
click at [626, 253] on span "Privy facilitates card purchases through onramp providers like MoonPay or Coinb…" at bounding box center [627, 264] width 611 height 99
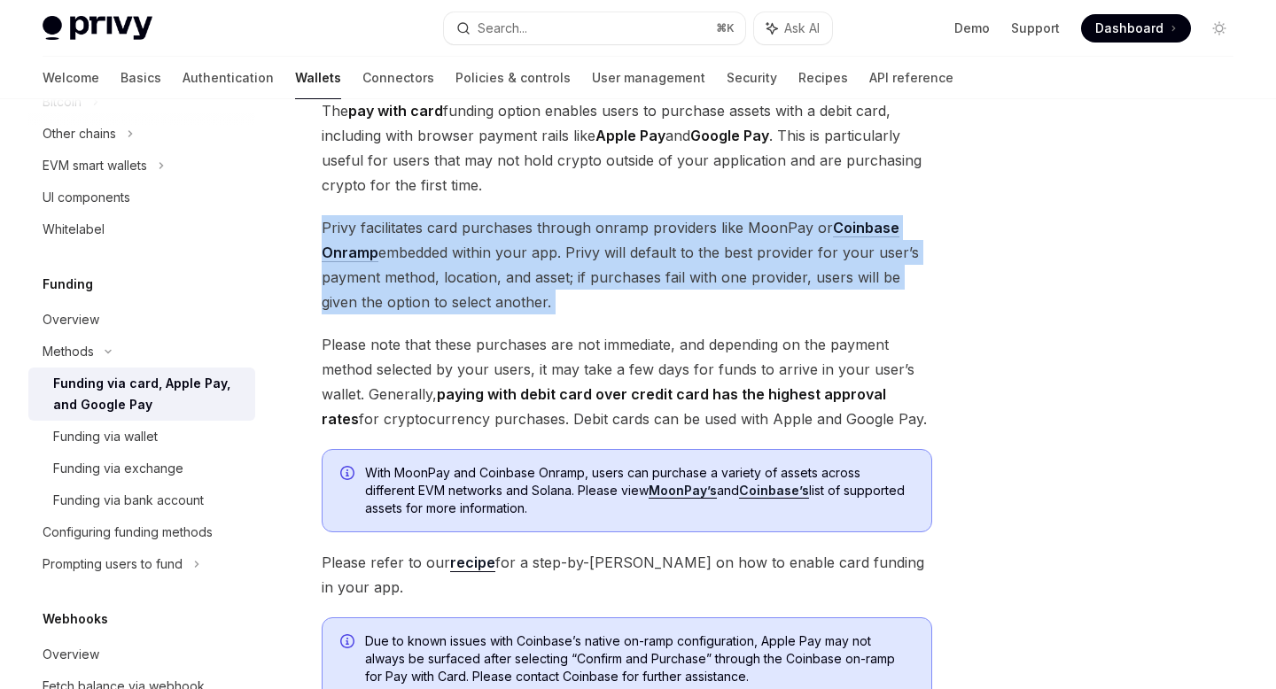
click at [626, 253] on span "Privy facilitates card purchases through onramp providers like MoonPay or Coinb…" at bounding box center [627, 264] width 611 height 99
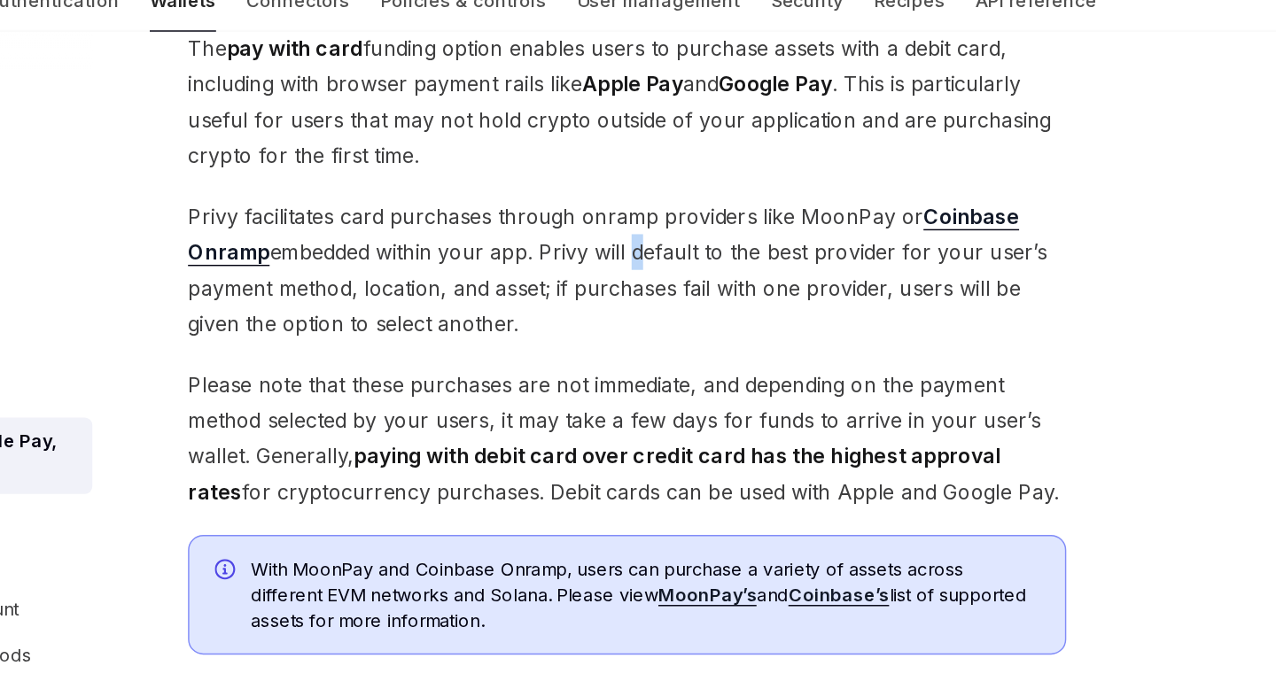
click at [597, 153] on span "The pay with card funding option enables users to purchase assets with a debit …" at bounding box center [627, 147] width 611 height 99
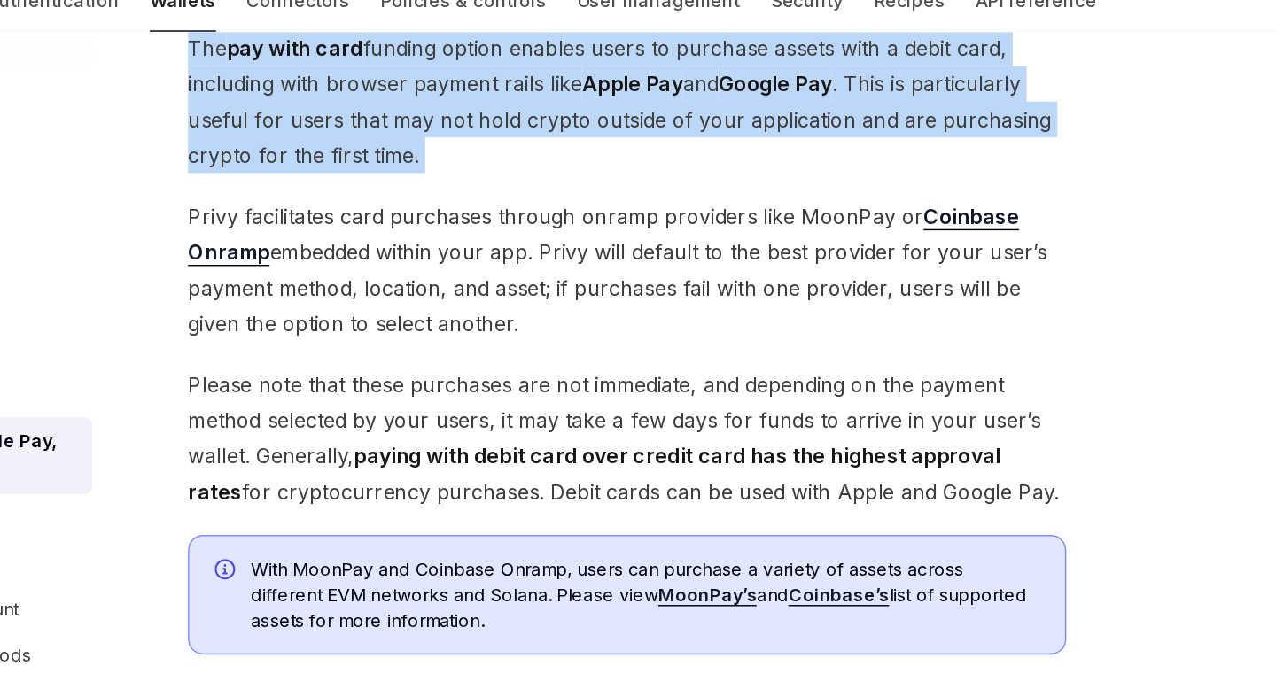
click at [597, 153] on span "The pay with card funding option enables users to purchase assets with a debit …" at bounding box center [627, 147] width 611 height 99
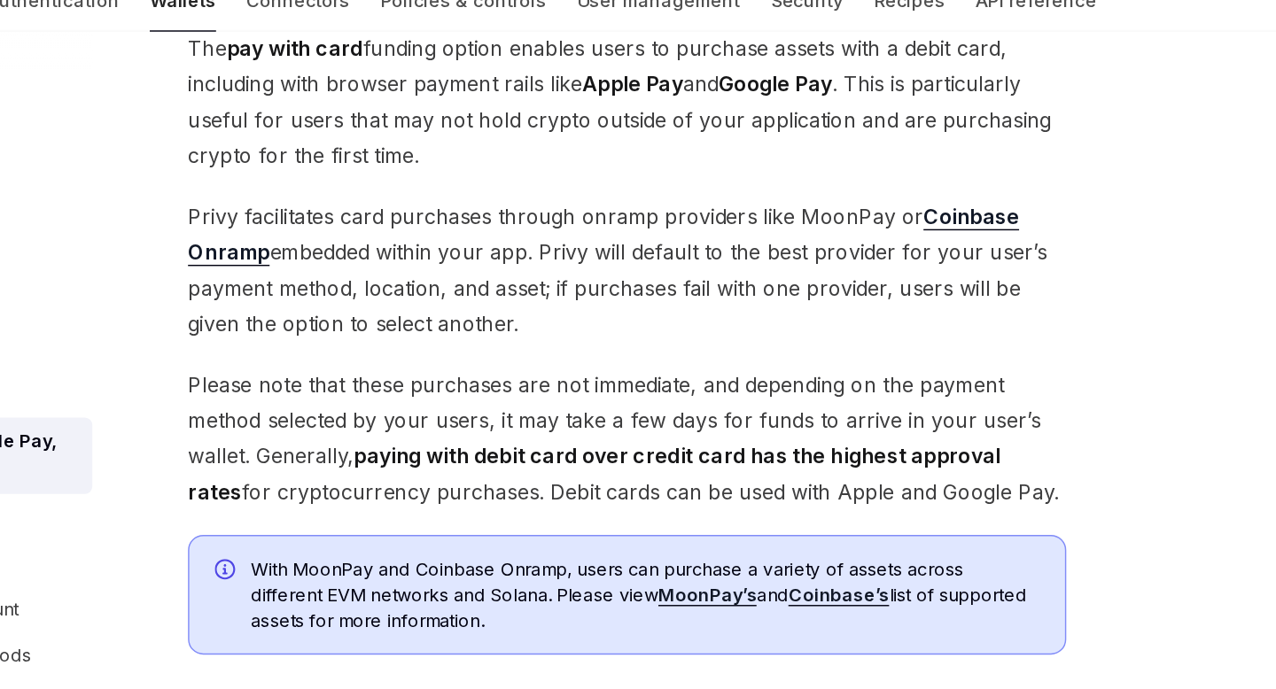
click at [605, 253] on span "Privy facilitates card purchases through onramp providers like MoonPay or Coinb…" at bounding box center [627, 264] width 611 height 99
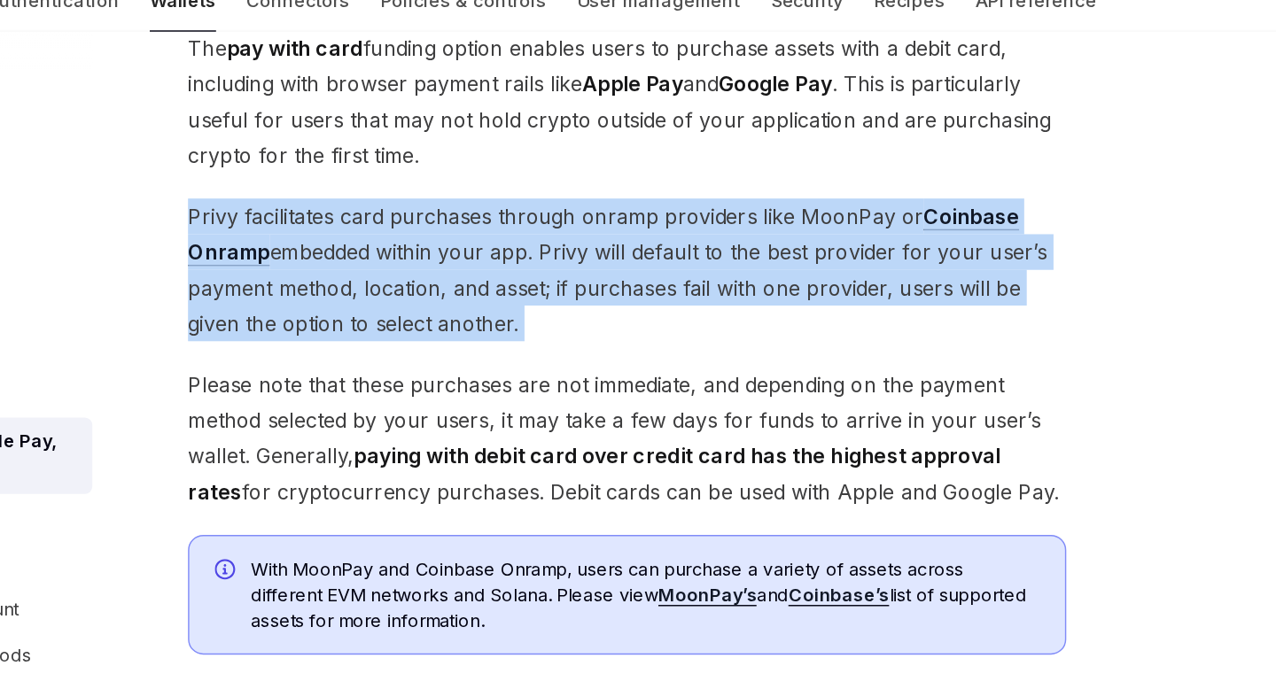
click at [605, 253] on span "Privy facilitates card purchases through onramp providers like MoonPay or Coinb…" at bounding box center [627, 264] width 611 height 99
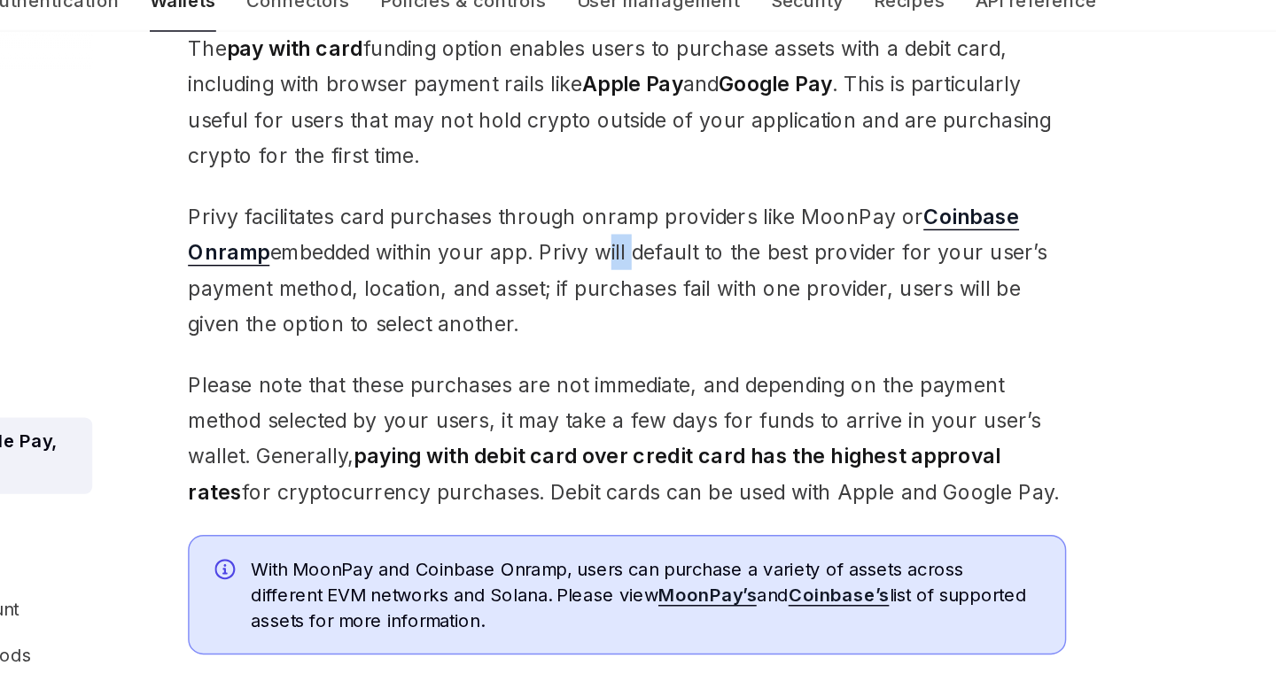
click at [605, 253] on span "Privy facilitates card purchases through onramp providers like MoonPay or Coinb…" at bounding box center [627, 264] width 611 height 99
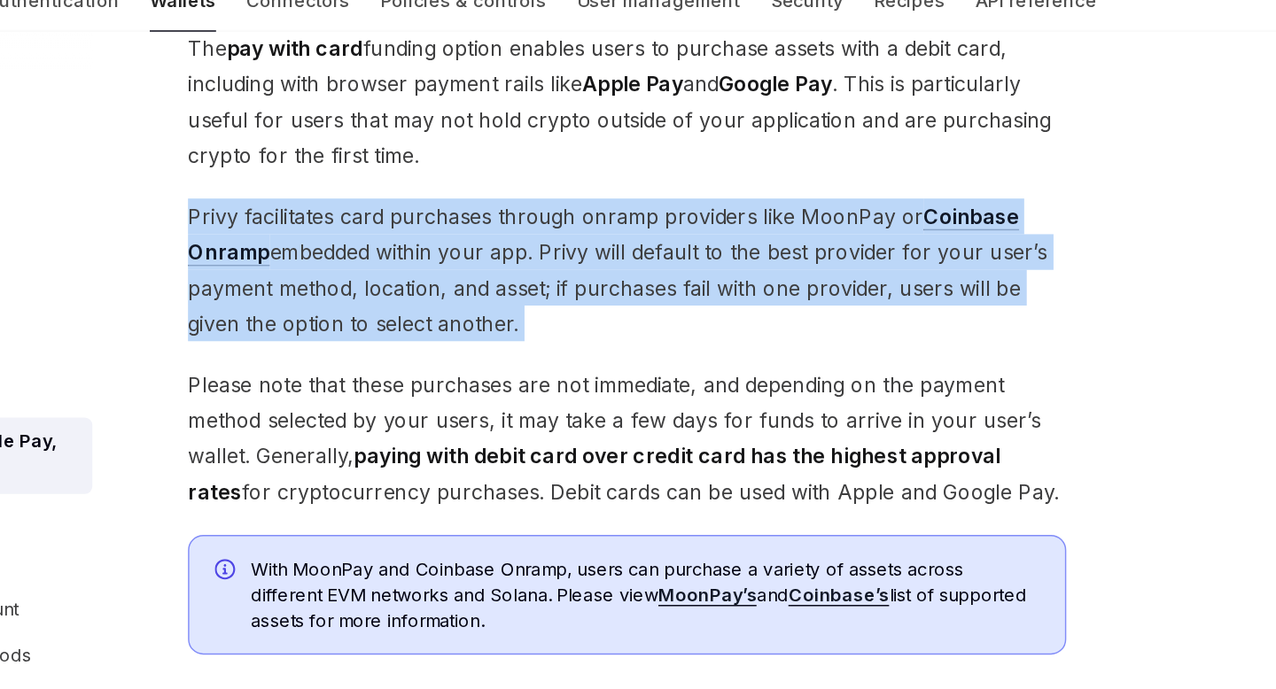
click at [605, 253] on span "Privy facilitates card purchases through onramp providers like MoonPay or Coinb…" at bounding box center [627, 264] width 611 height 99
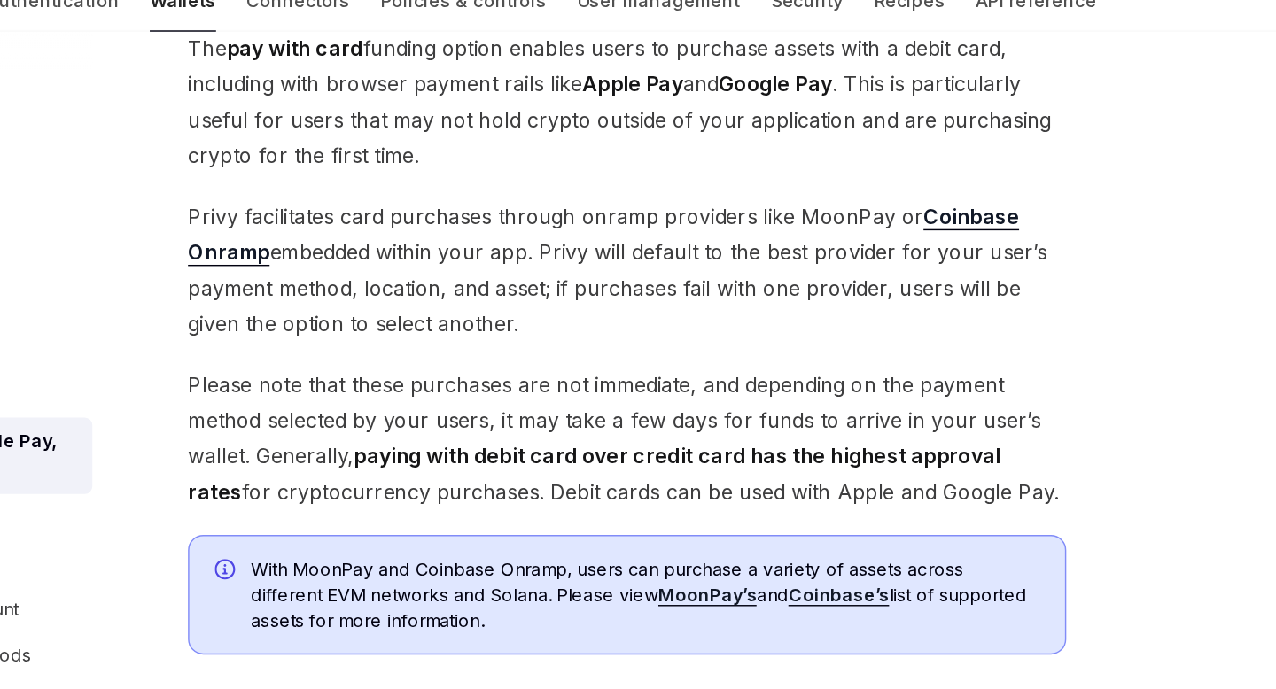
click at [605, 253] on span "Privy facilitates card purchases through onramp providers like MoonPay or Coinb…" at bounding box center [627, 264] width 611 height 99
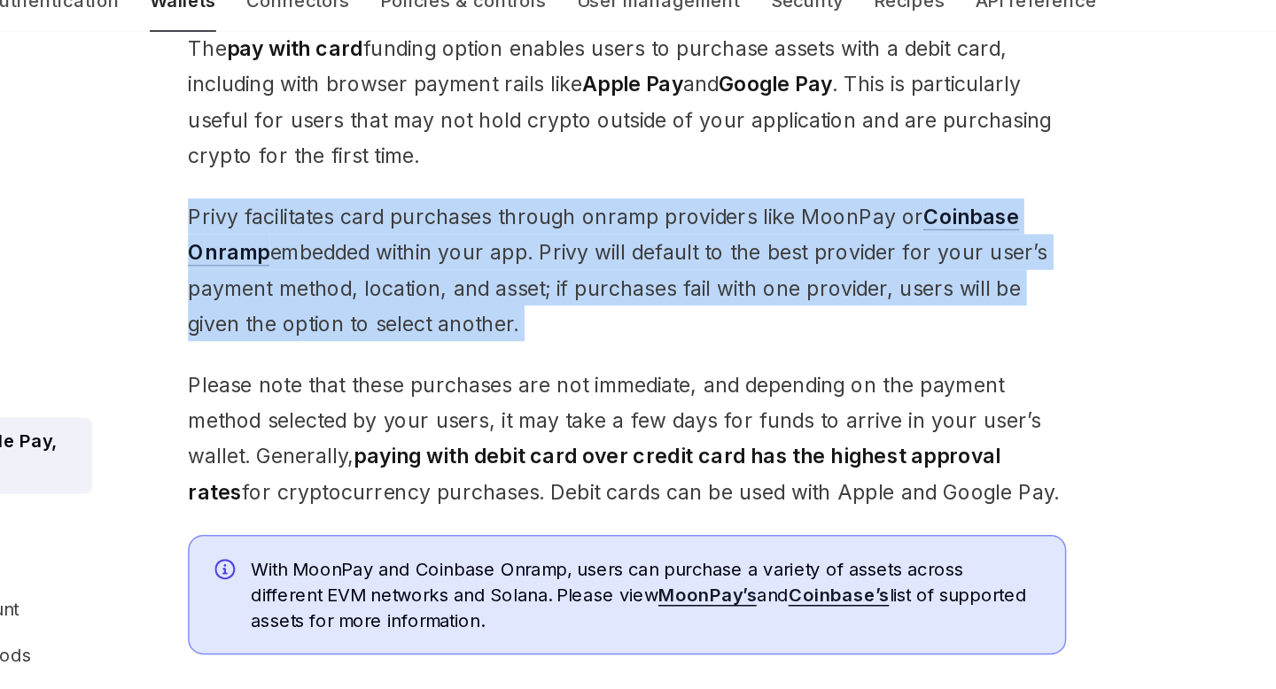
click at [605, 253] on span "Privy facilitates card purchases through onramp providers like MoonPay or Coinb…" at bounding box center [627, 264] width 611 height 99
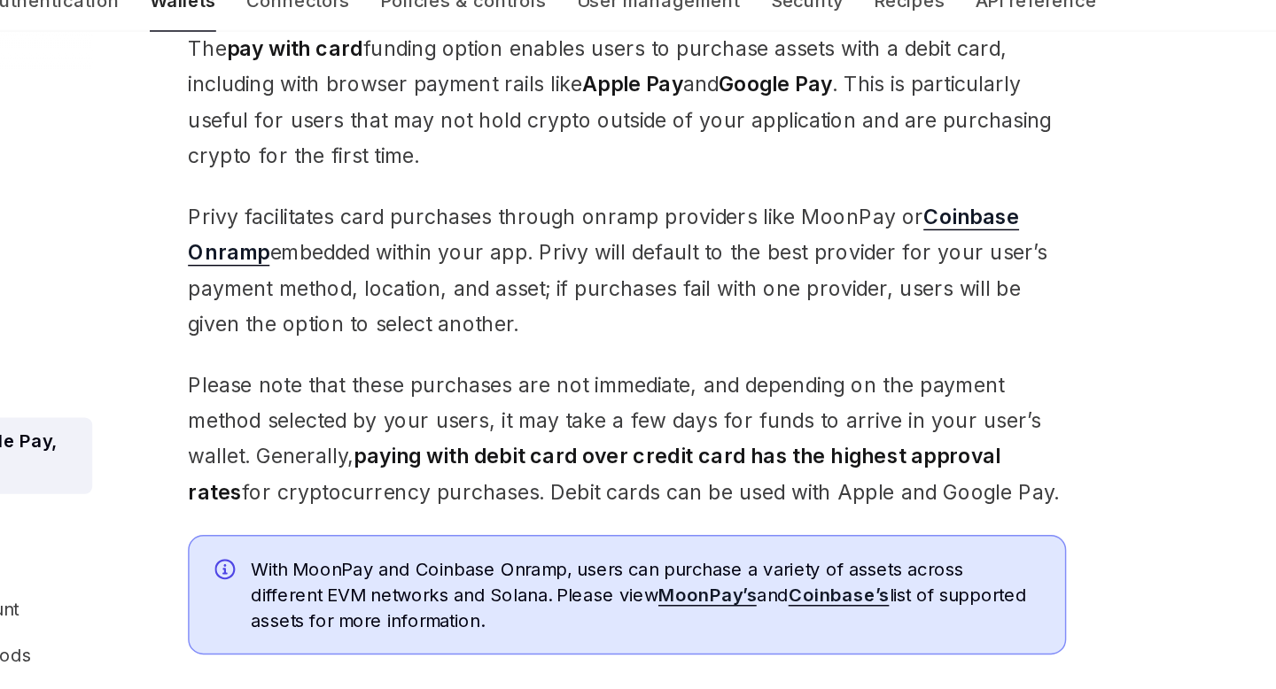
click at [605, 253] on span "Privy facilitates card purchases through onramp providers like MoonPay or Coinb…" at bounding box center [627, 264] width 611 height 99
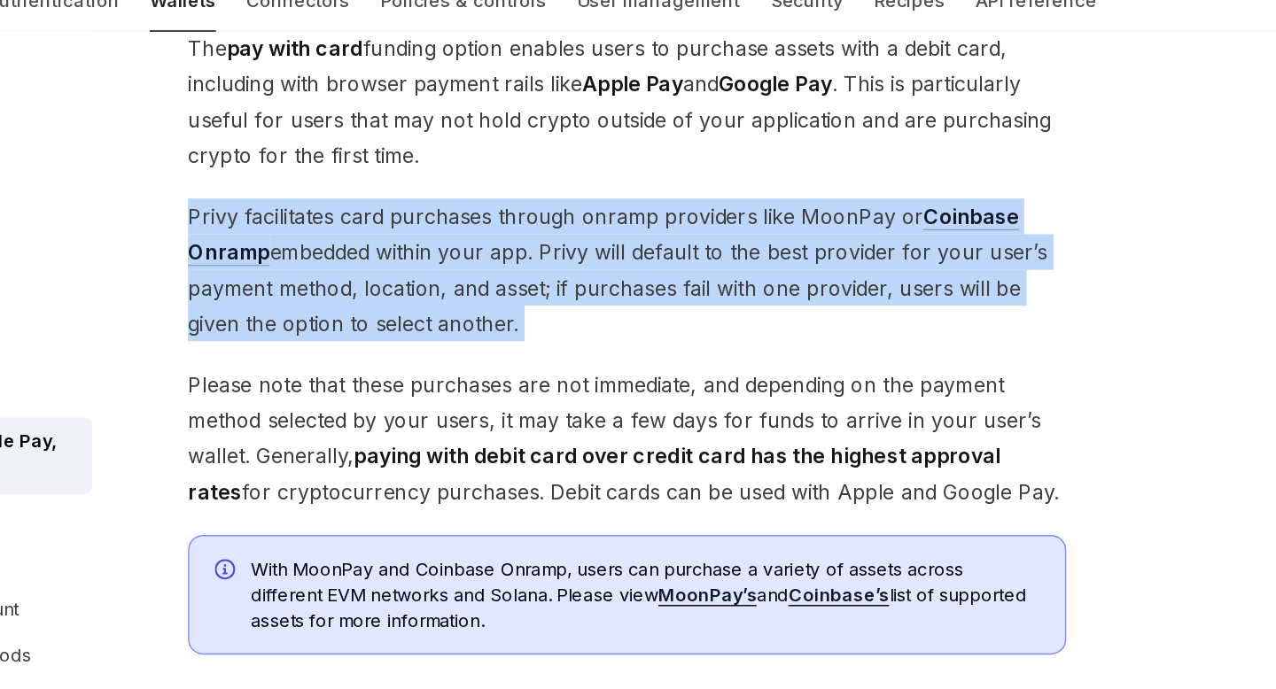
click at [605, 253] on span "Privy facilitates card purchases through onramp providers like MoonPay or Coinb…" at bounding box center [627, 264] width 611 height 99
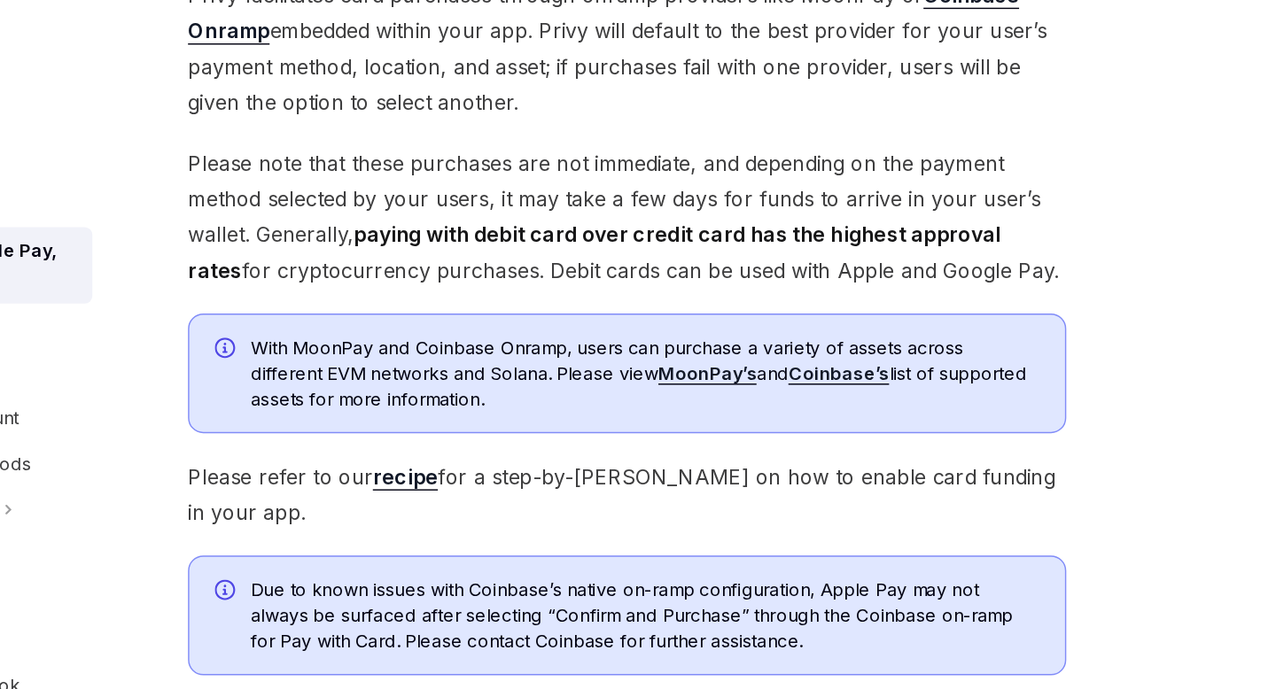
scroll to position [179, 0]
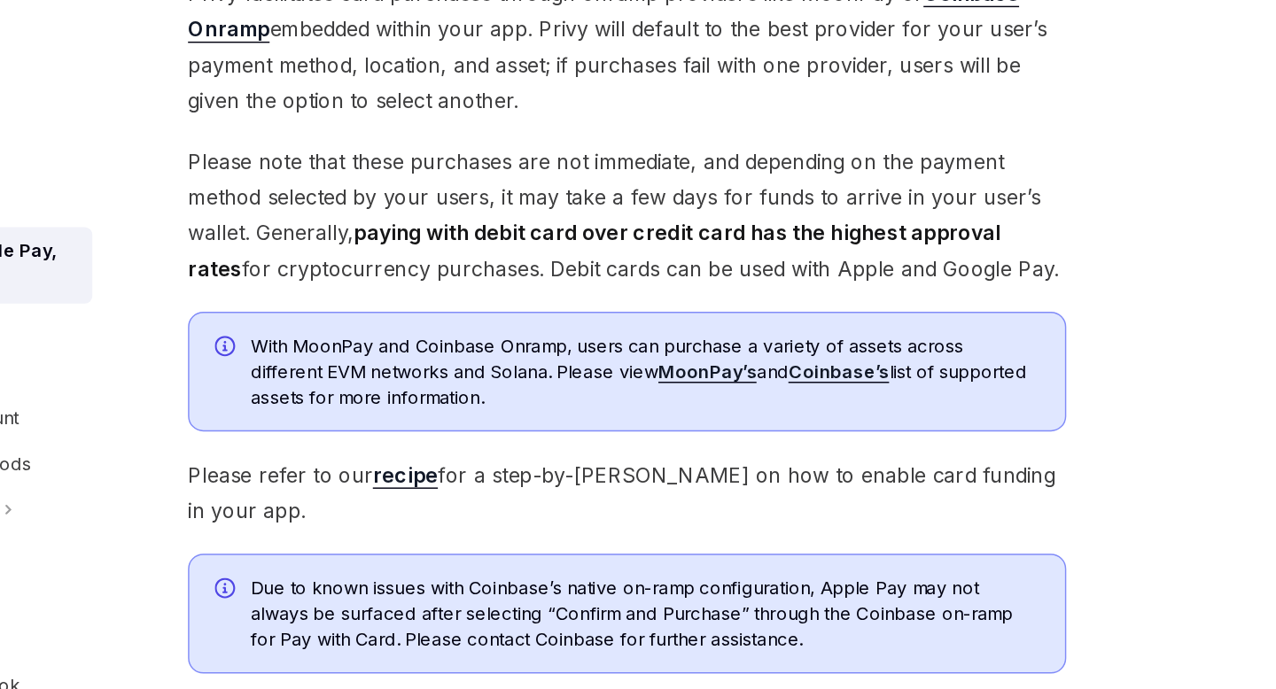
click at [635, 462] on span "With MoonPay and Coinbase Onramp, users can purchase a variety of assets across…" at bounding box center [639, 468] width 549 height 53
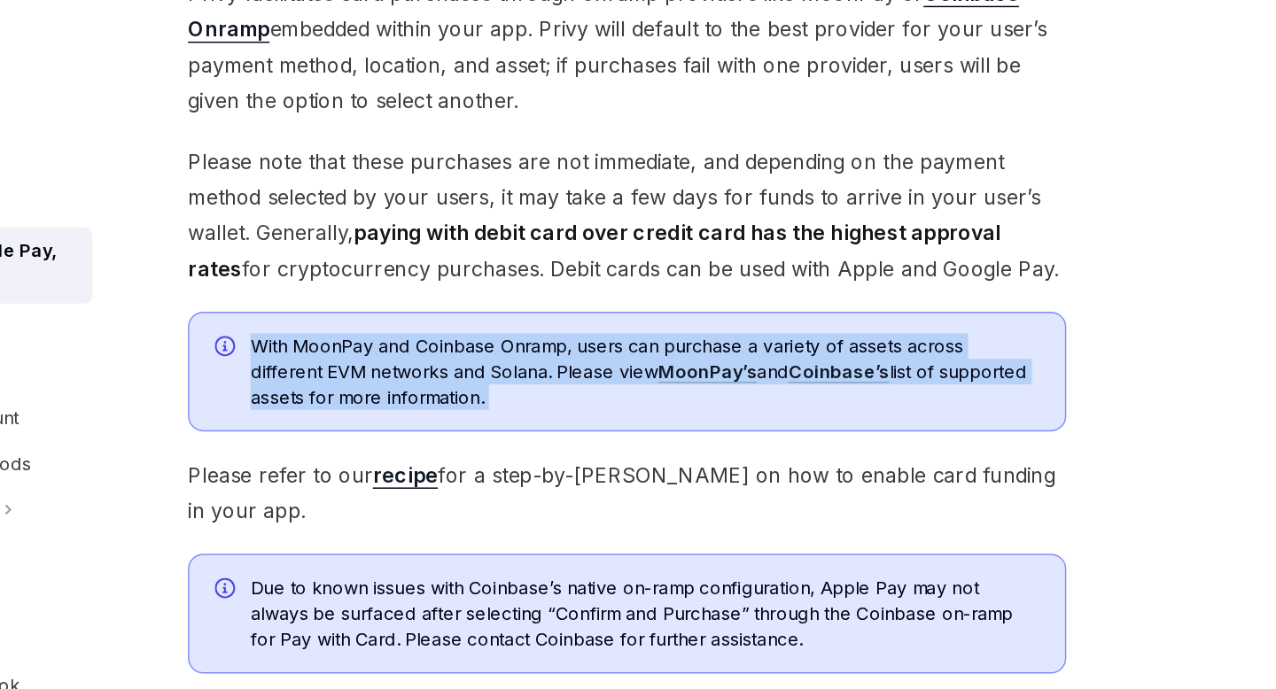
click at [635, 462] on span "With MoonPay and Coinbase Onramp, users can purchase a variety of assets across…" at bounding box center [639, 468] width 549 height 53
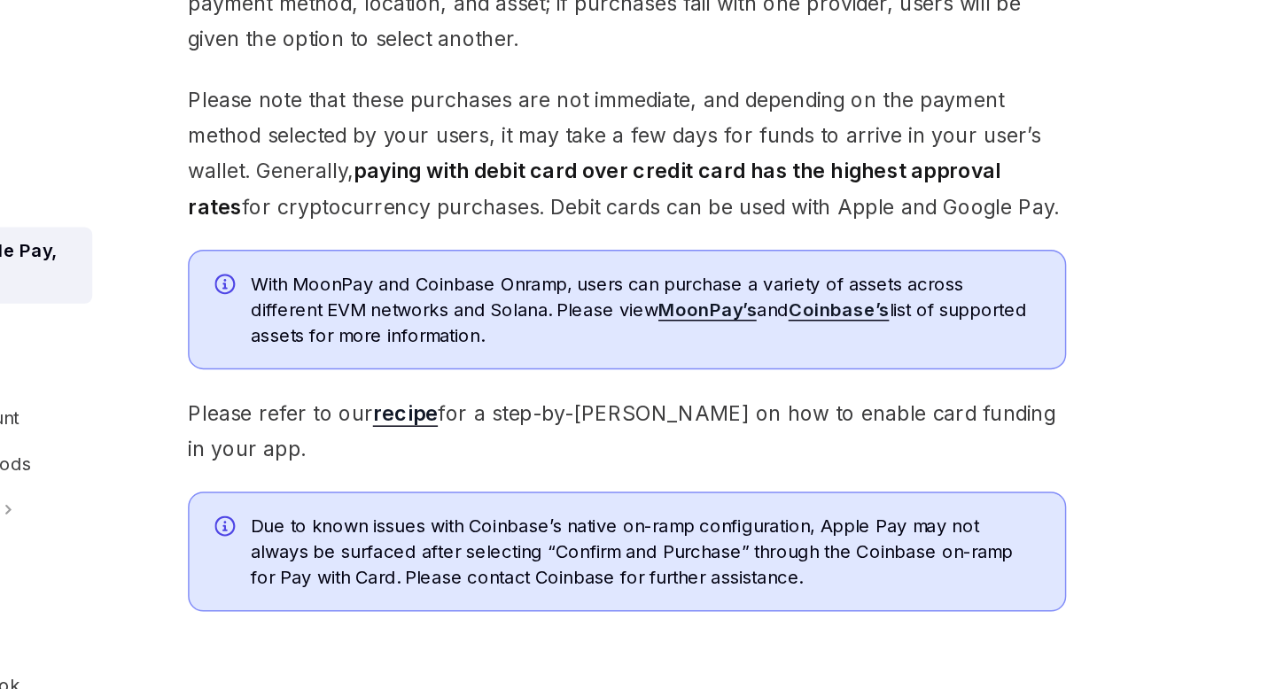
scroll to position [232, 0]
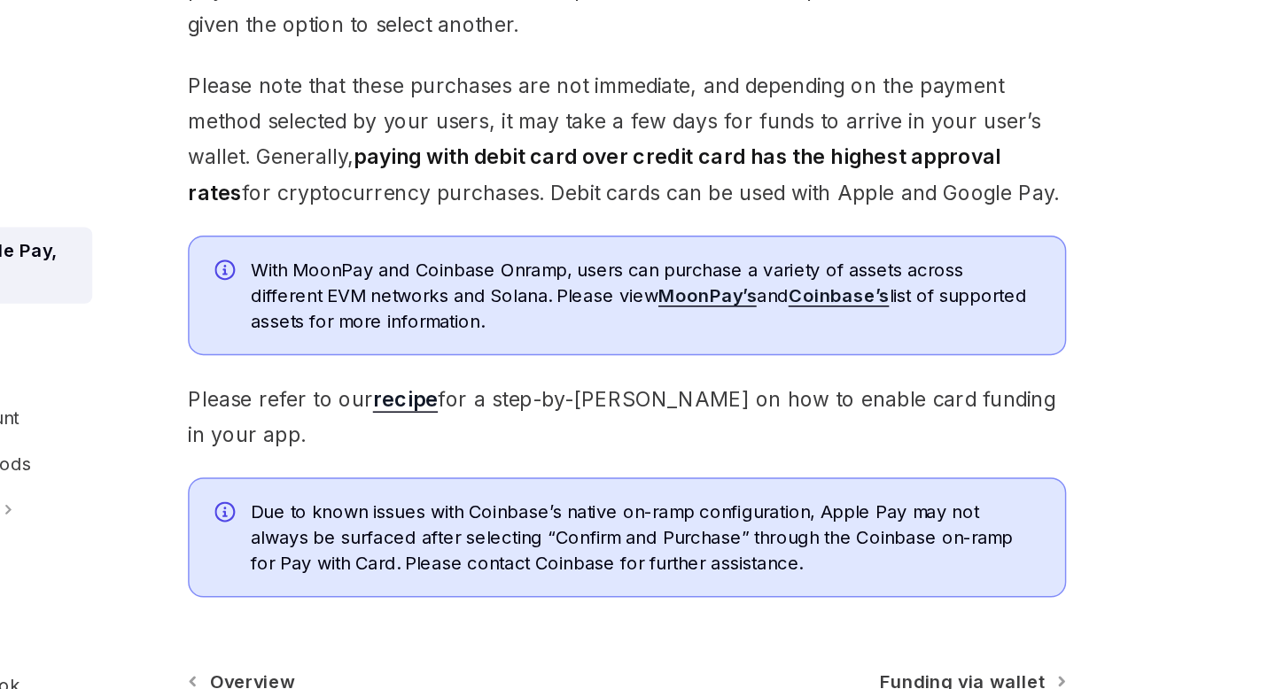
click at [480, 488] on link "recipe" at bounding box center [472, 488] width 45 height 19
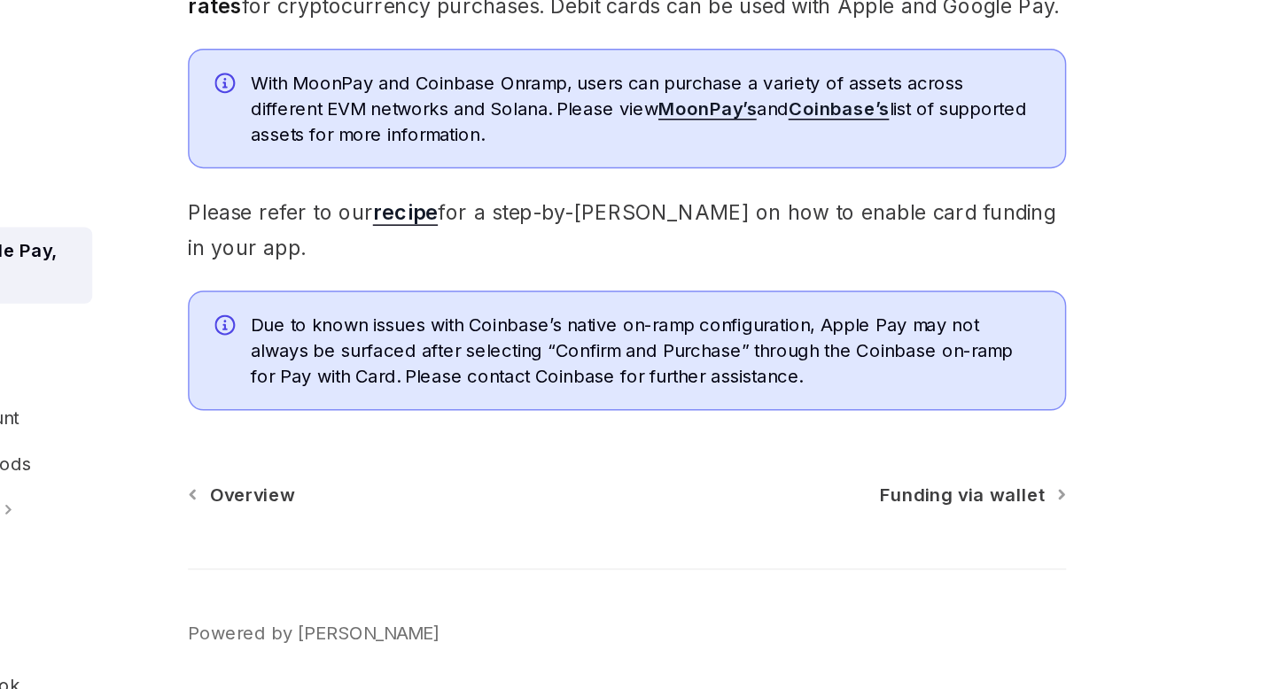
scroll to position [364, 0]
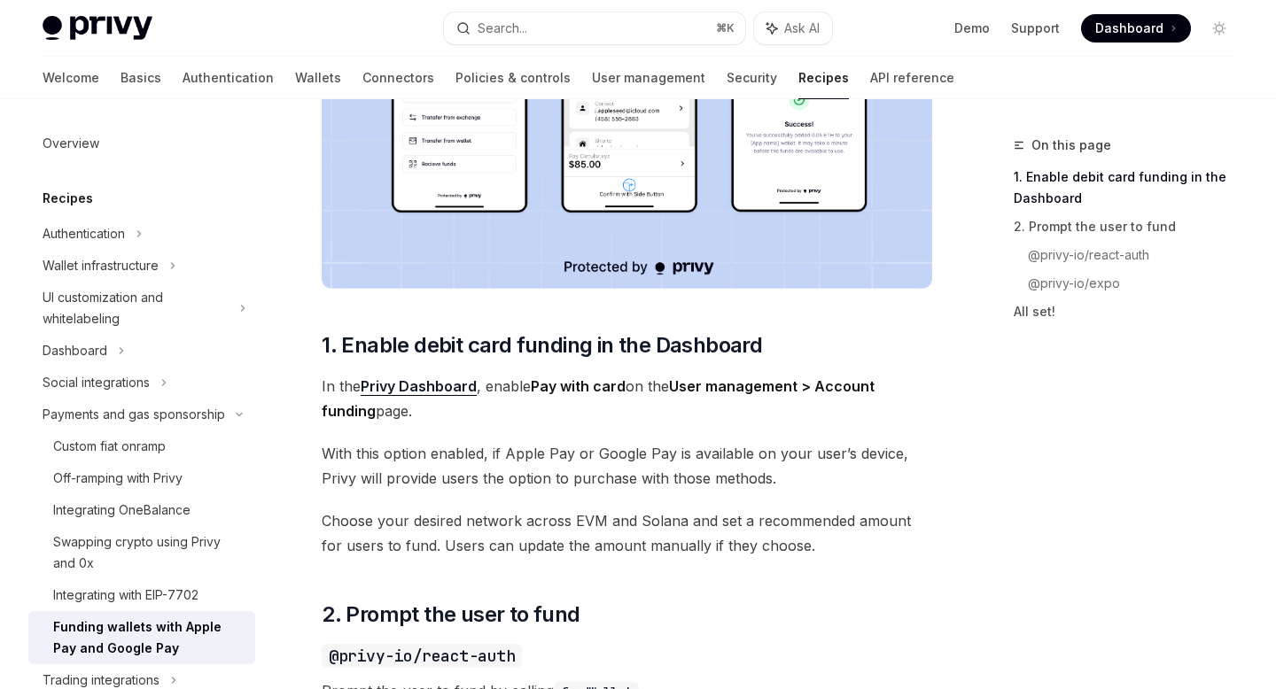
scroll to position [557, 0]
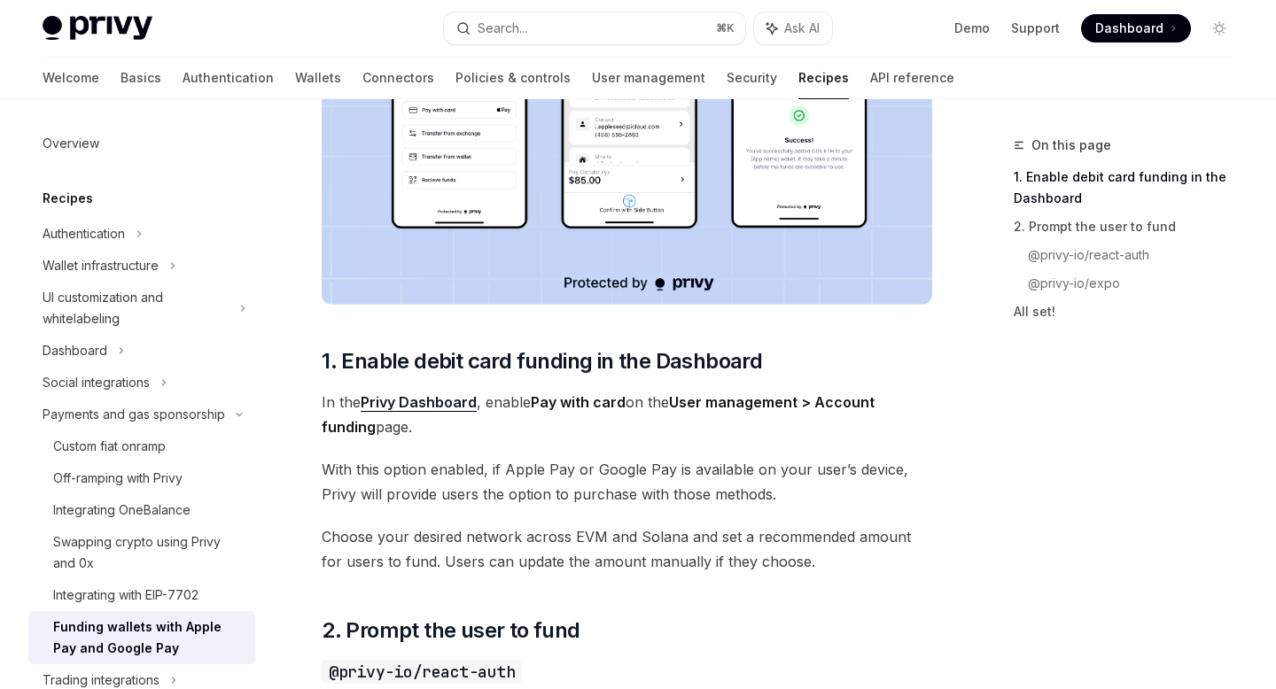
click at [454, 464] on span "With this option enabled, if Apple Pay or Google Pay is available on your user’…" at bounding box center [627, 482] width 611 height 50
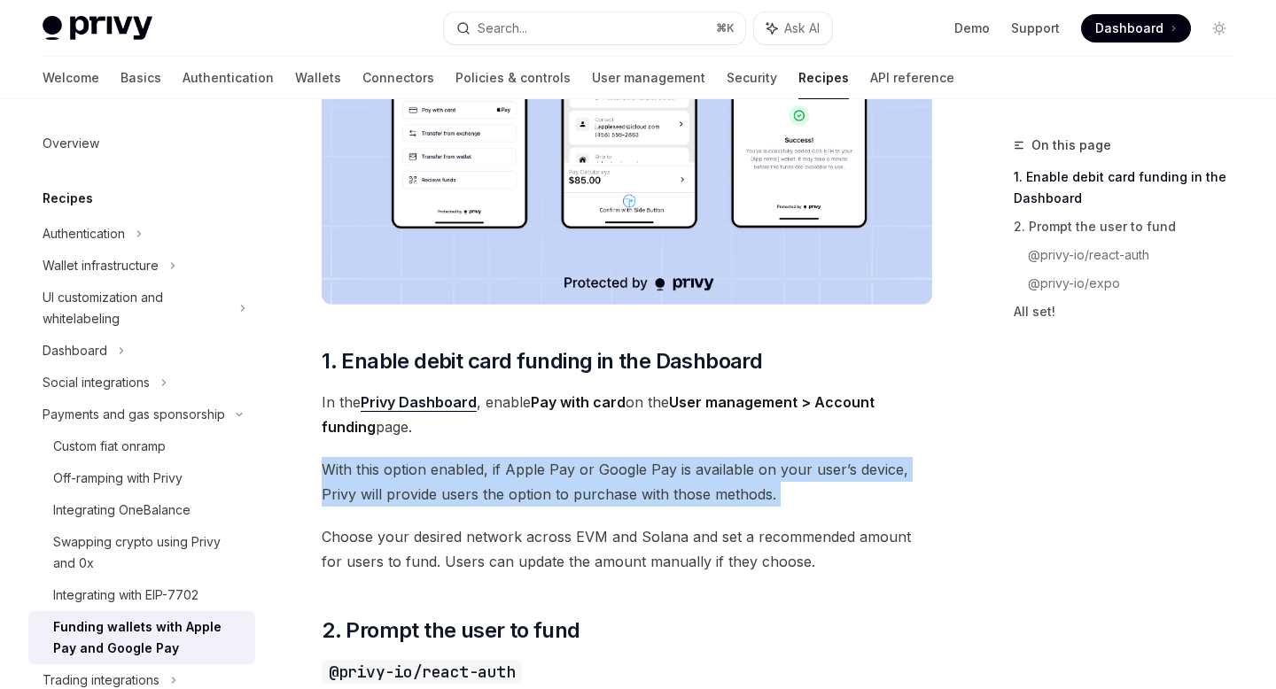
scroll to position [508, 0]
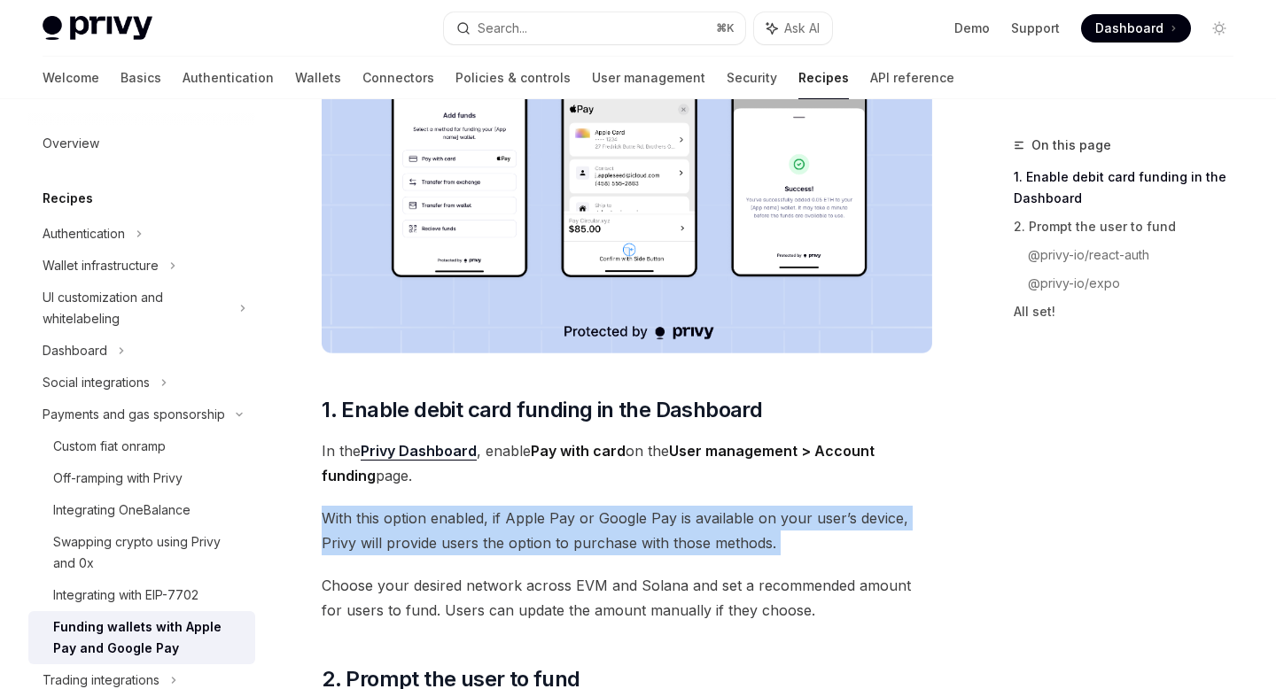
copy div "With this option enabled, if Apple Pay or Google Pay is available on your user’…"
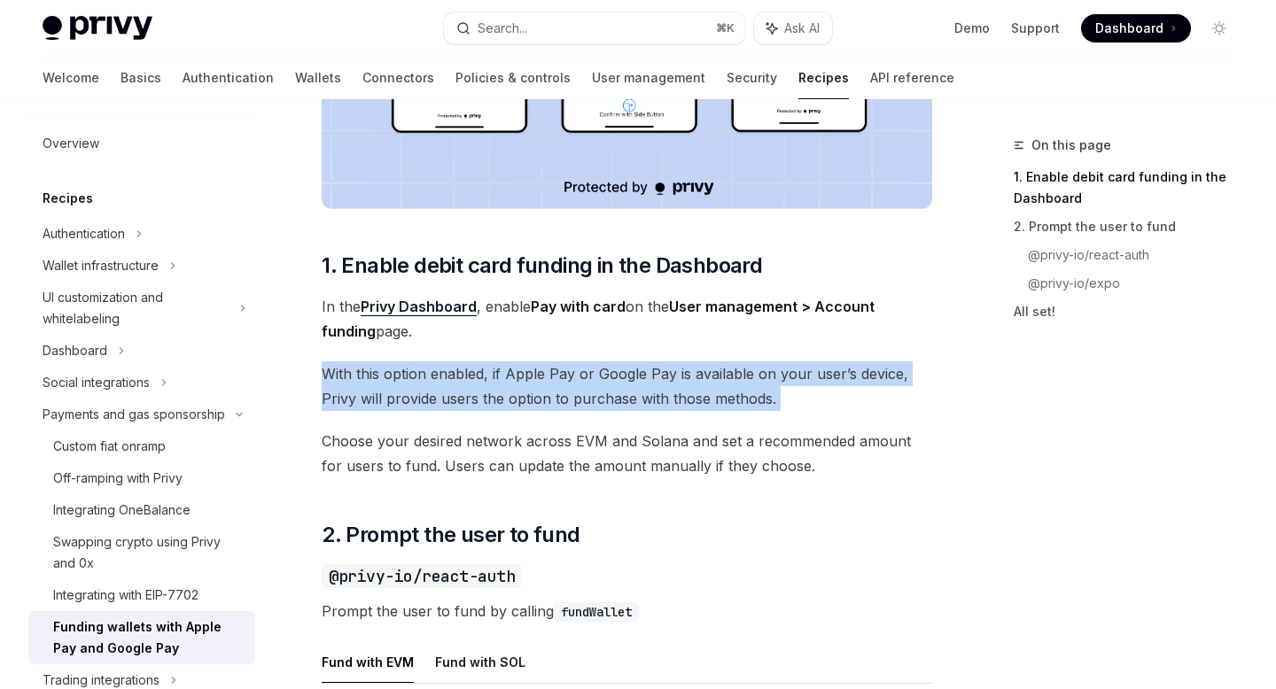
scroll to position [710, 0]
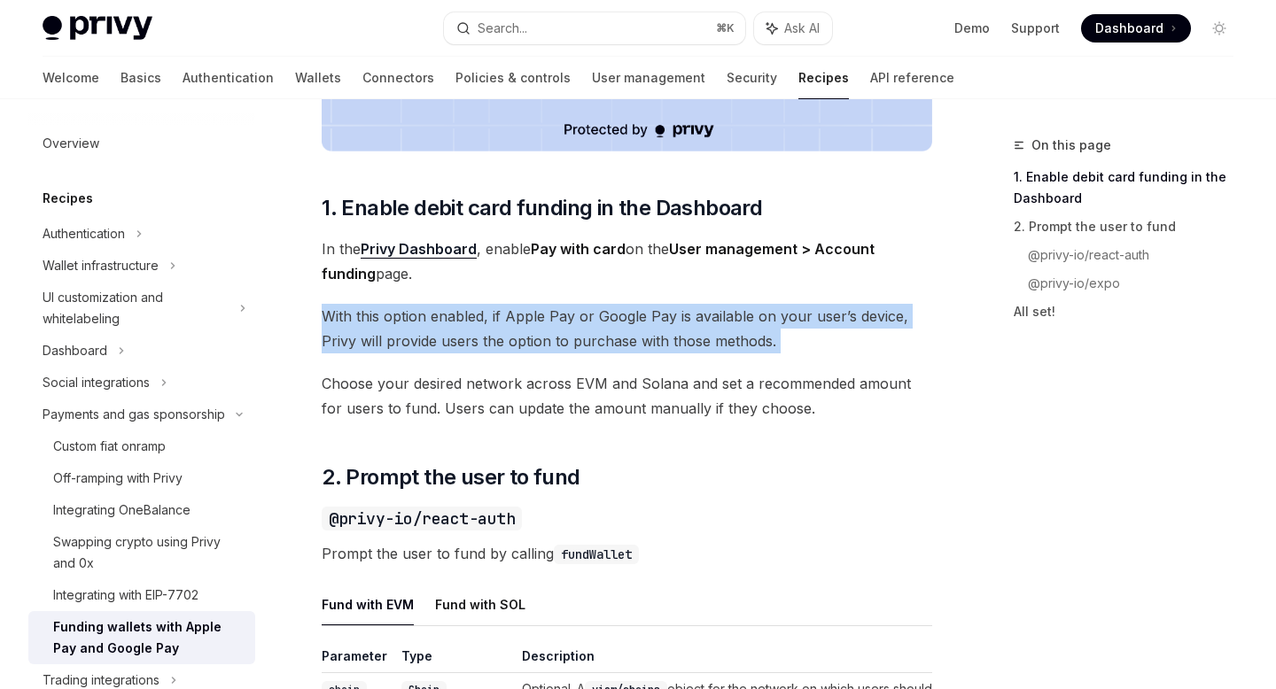
click at [610, 309] on span "With this option enabled, if Apple Pay or Google Pay is available on your user’…" at bounding box center [627, 329] width 611 height 50
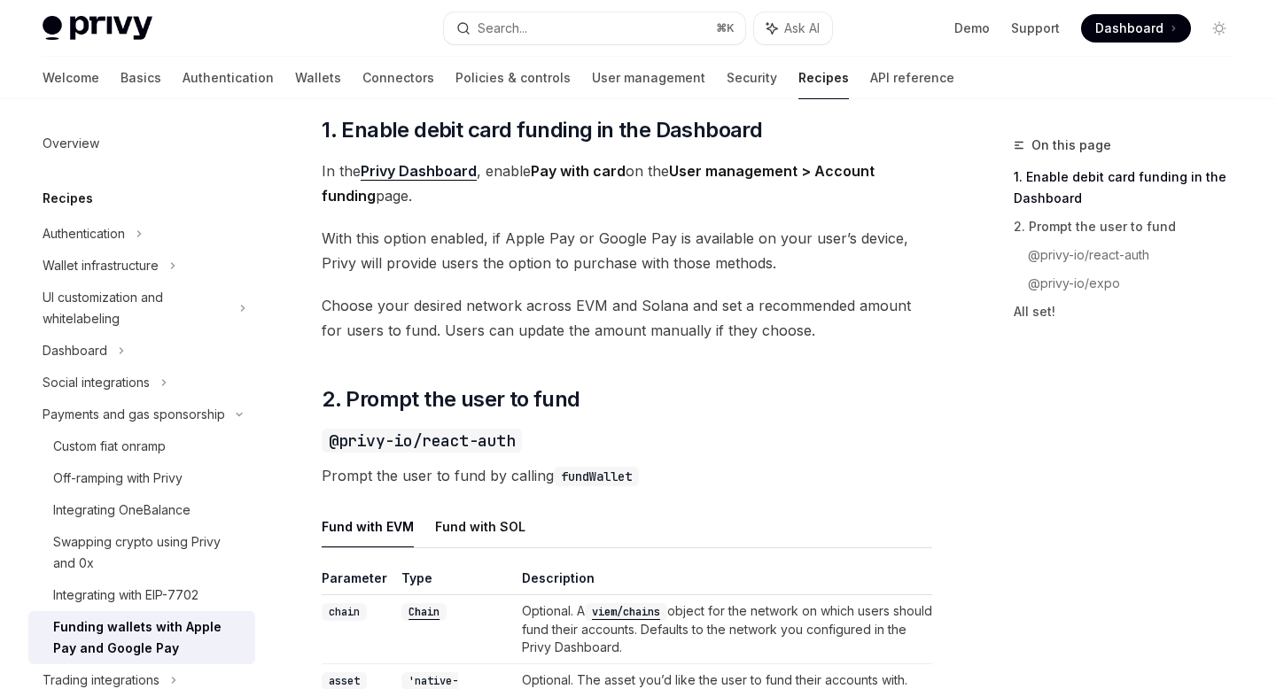
scroll to position [798, 0]
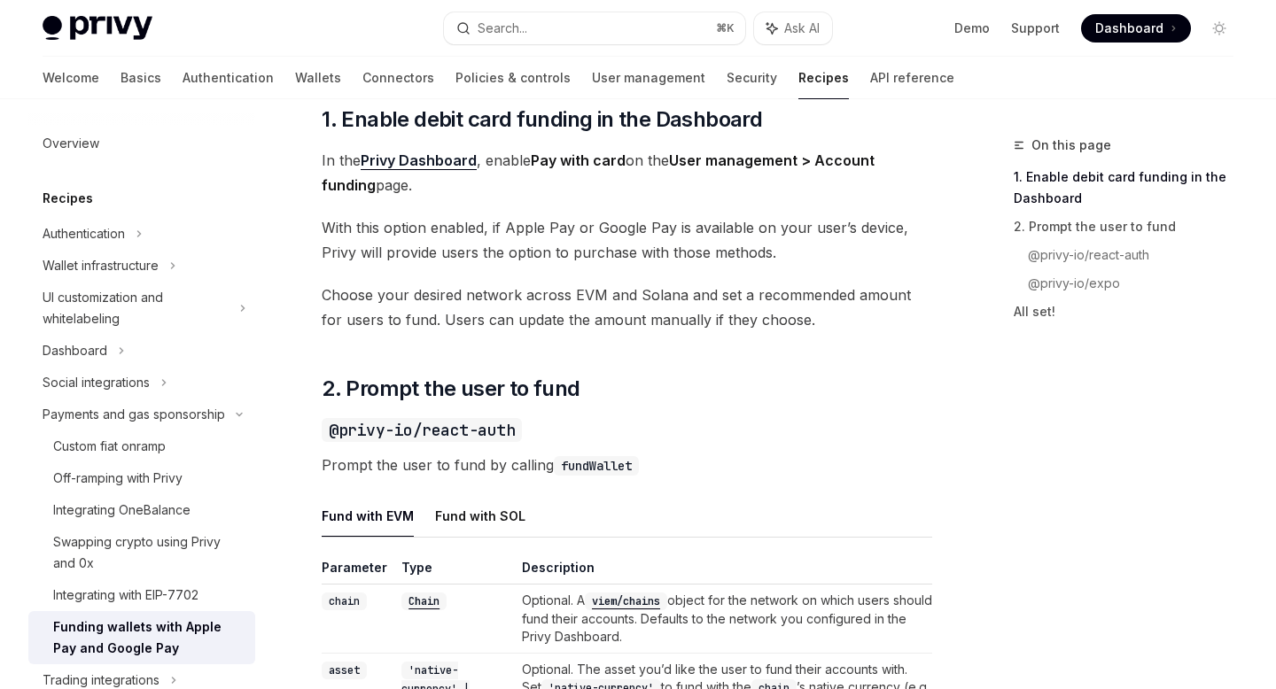
click at [610, 309] on span "Choose your desired network across EVM and Solana and set a recommended amount …" at bounding box center [627, 308] width 611 height 50
click at [615, 315] on span "Choose your desired network across EVM and Solana and set a recommended amount …" at bounding box center [627, 308] width 611 height 50
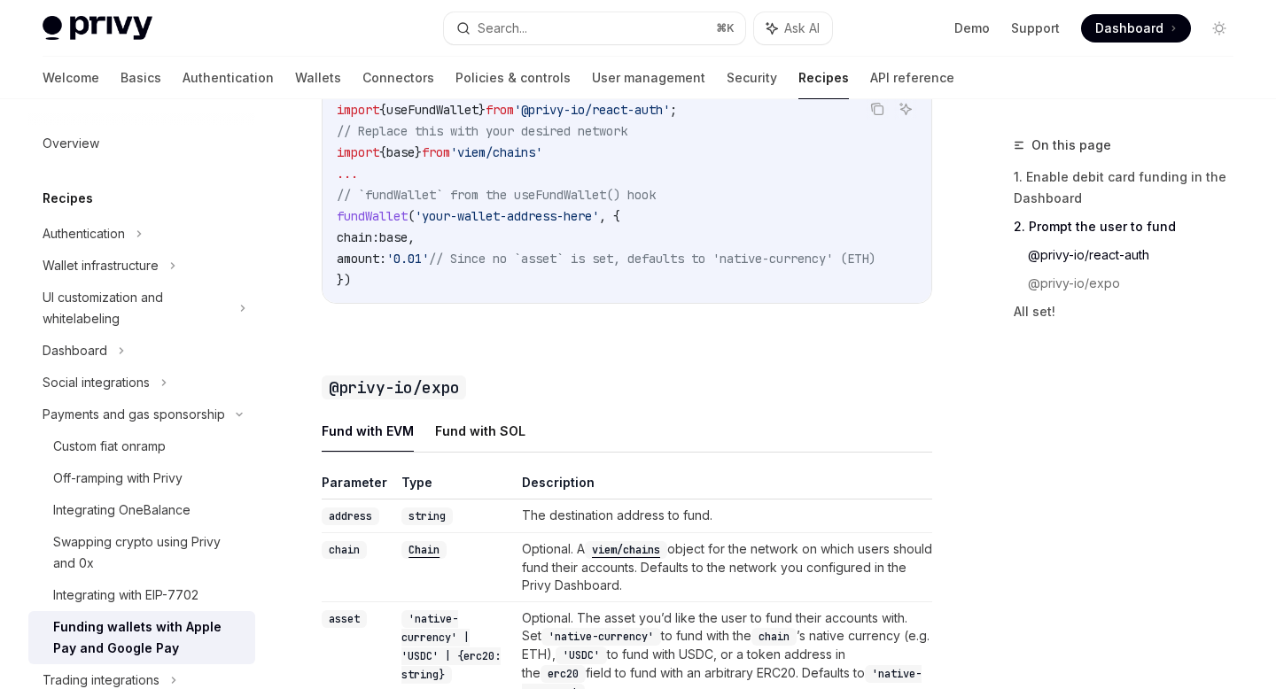
scroll to position [1569, 0]
